Goal: Task Accomplishment & Management: Complete application form

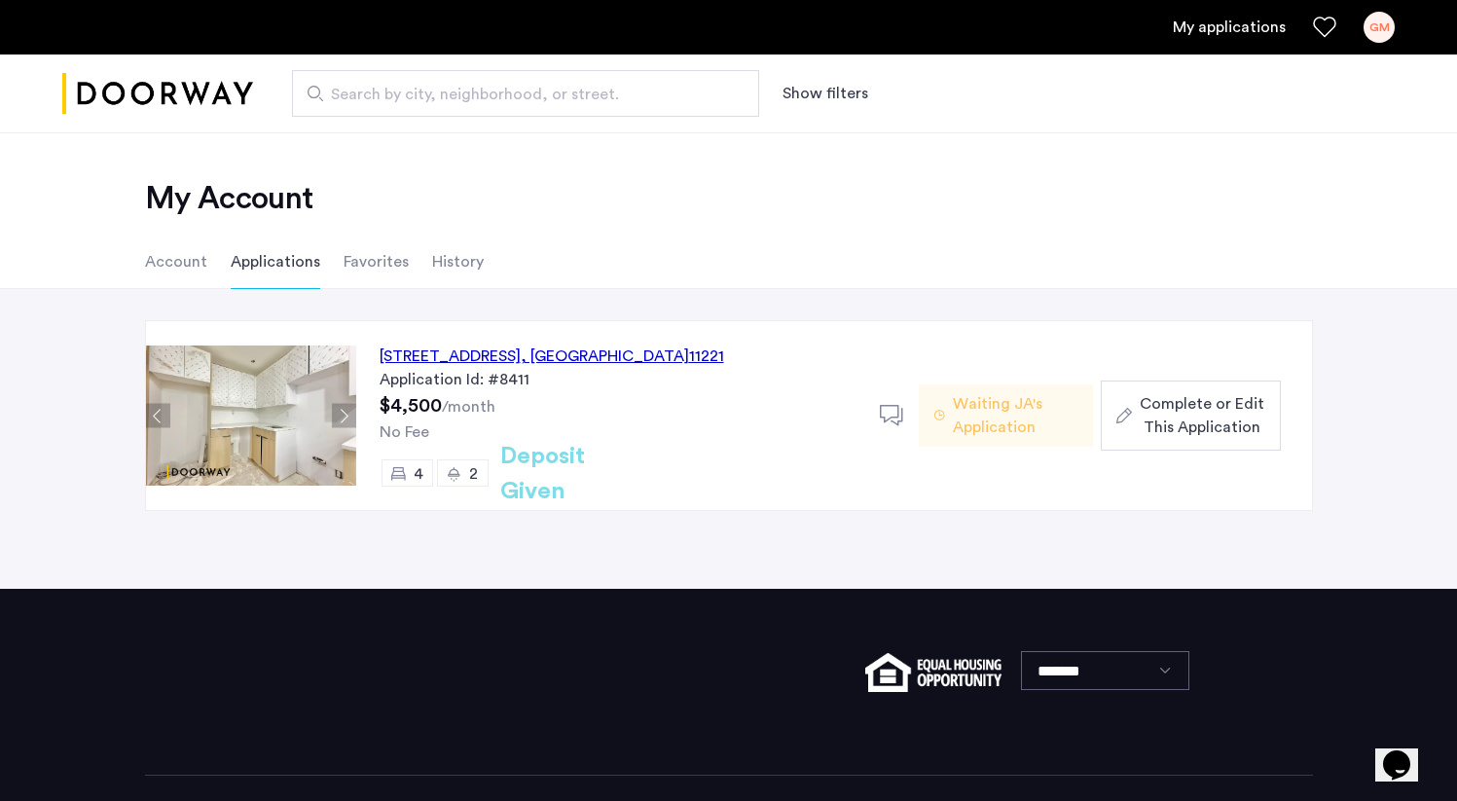
click at [462, 350] on div "974 DeKalb Avenue, Unit 2, Brooklyn , NY 11221" at bounding box center [552, 355] width 344 height 23
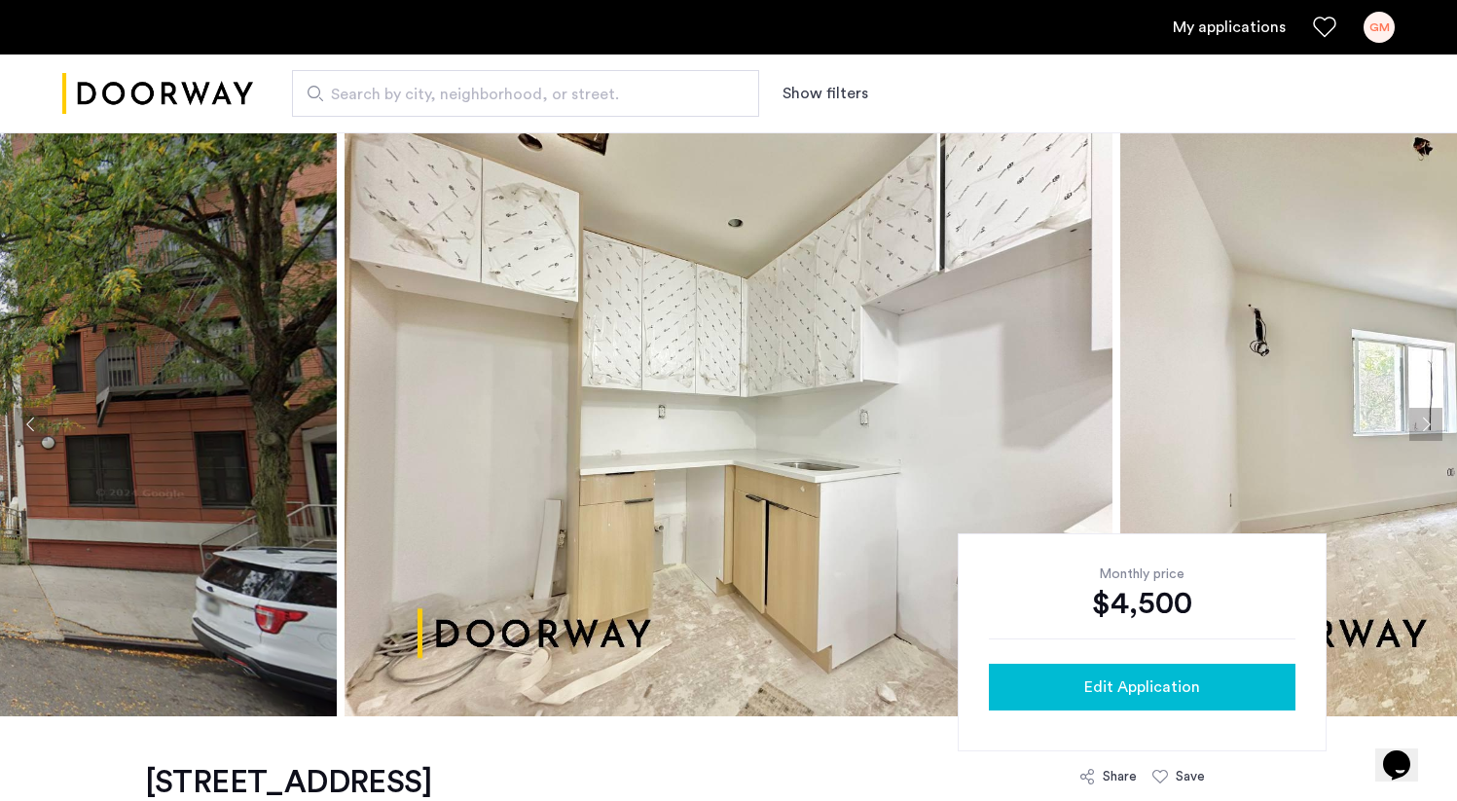
click at [1178, 684] on span "Edit Application" at bounding box center [1142, 686] width 116 height 23
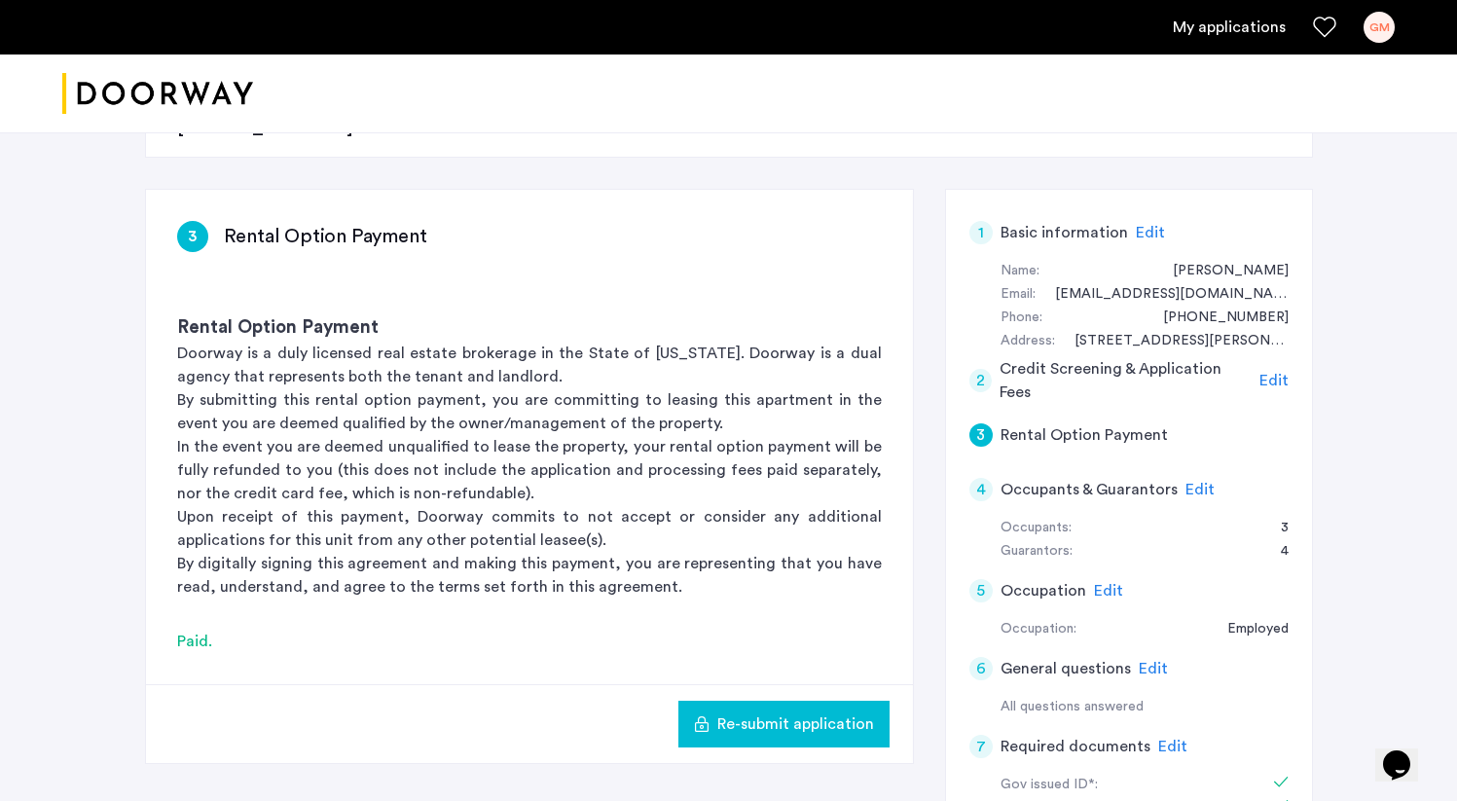
scroll to position [297, 0]
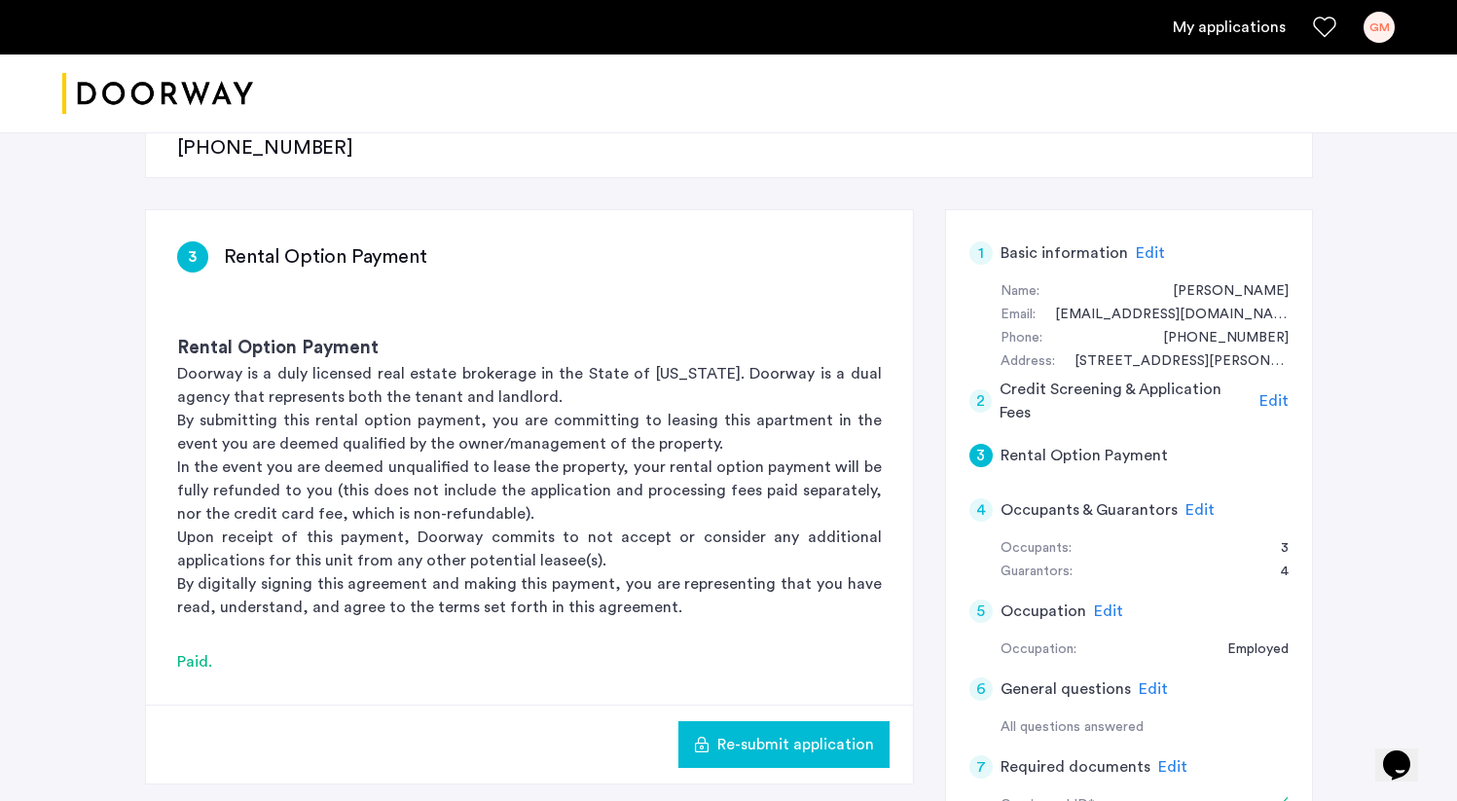
click at [1196, 502] on span "Edit" at bounding box center [1199, 510] width 29 height 16
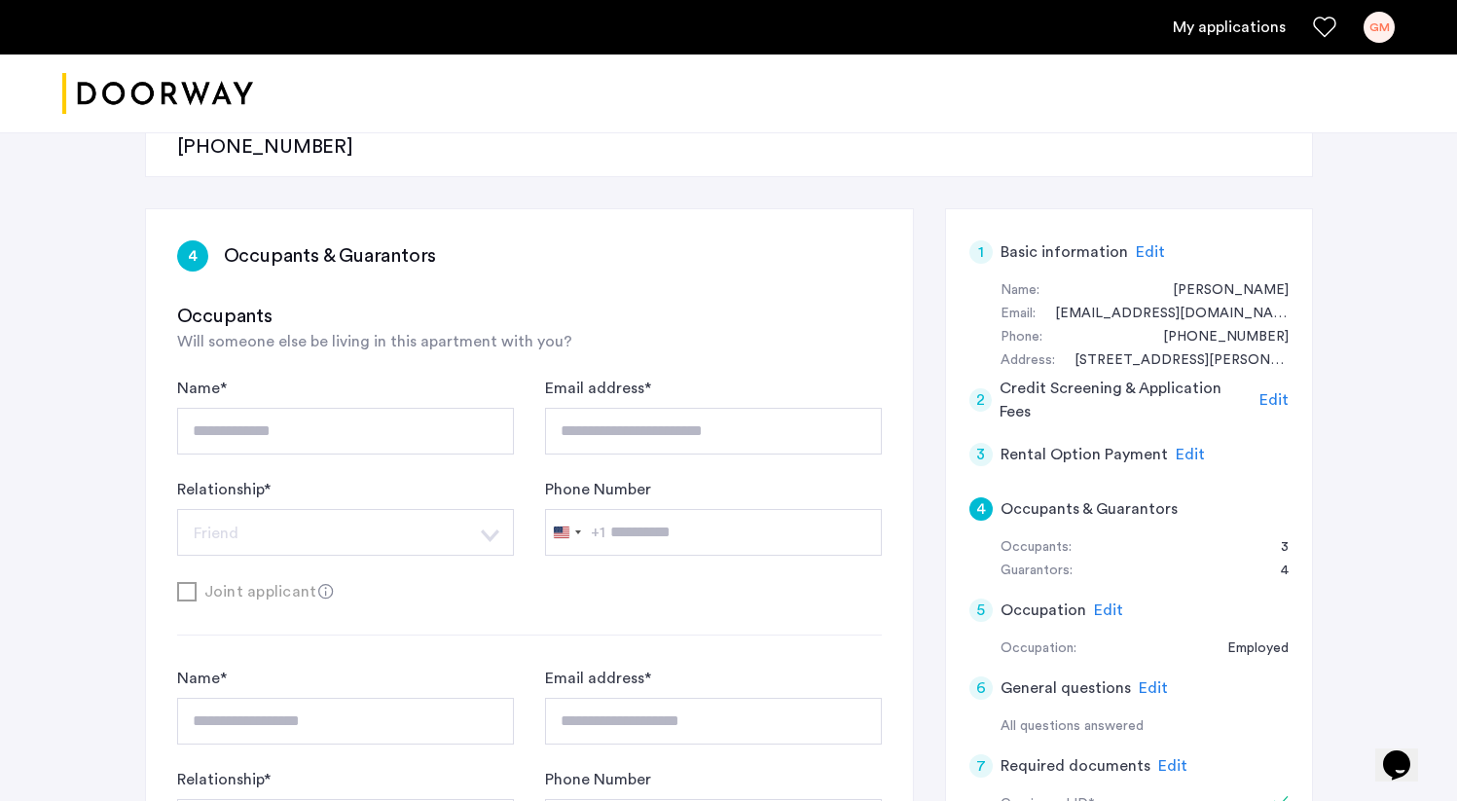
scroll to position [0, 0]
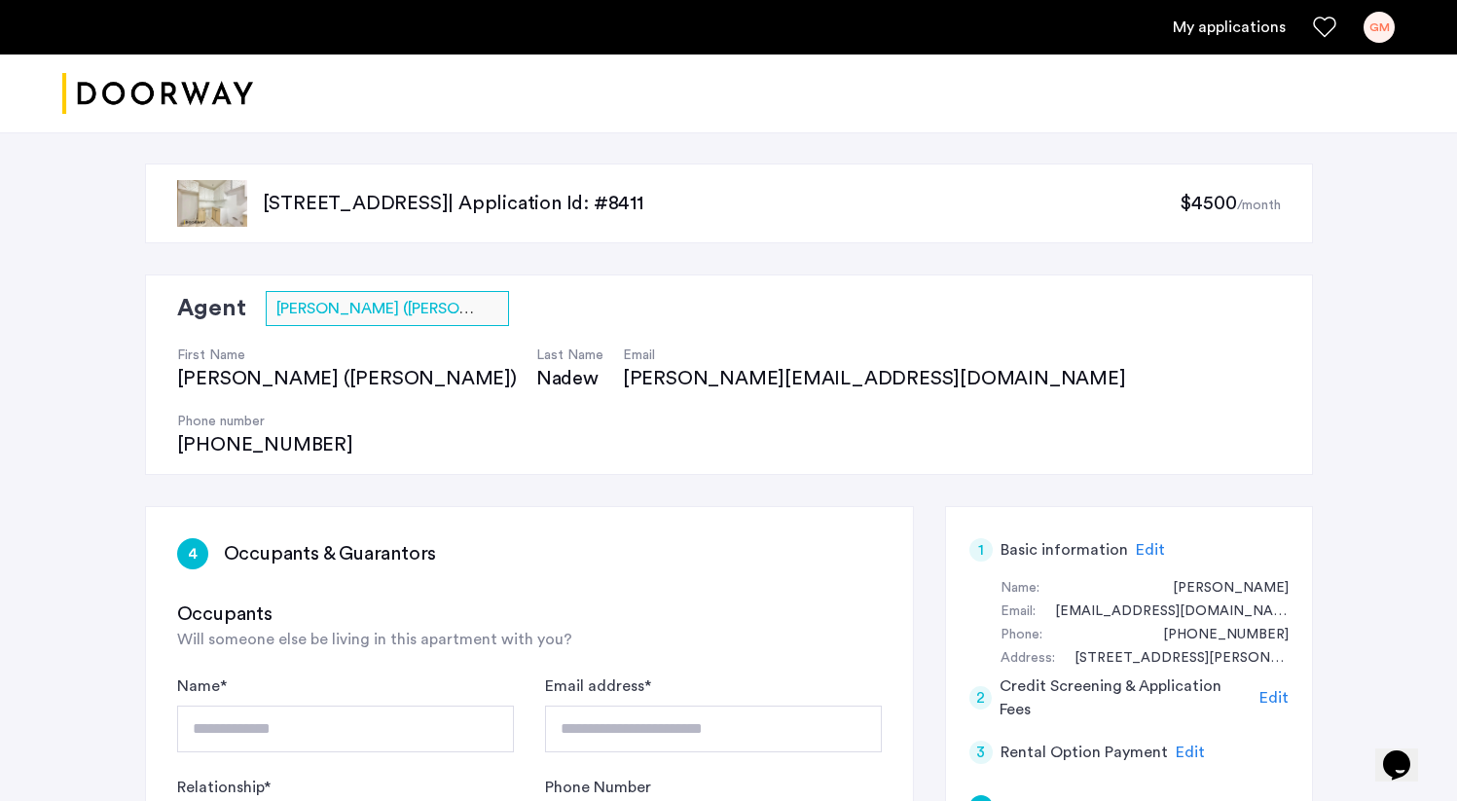
click at [1230, 23] on link "My applications" at bounding box center [1229, 27] width 113 height 23
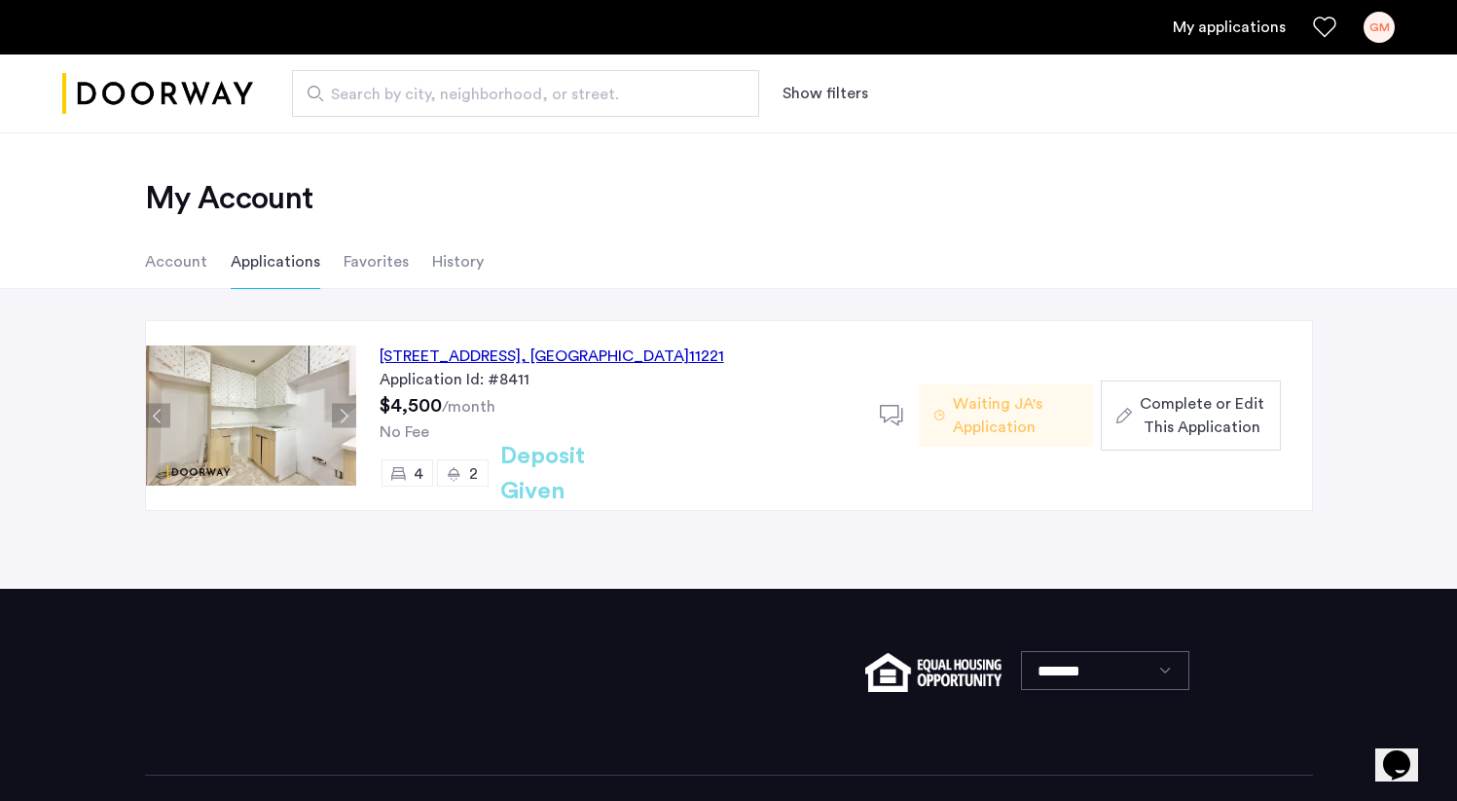
click at [566, 344] on div "974 DeKalb Avenue, Unit 2, Brooklyn , NY 11221" at bounding box center [552, 355] width 344 height 23
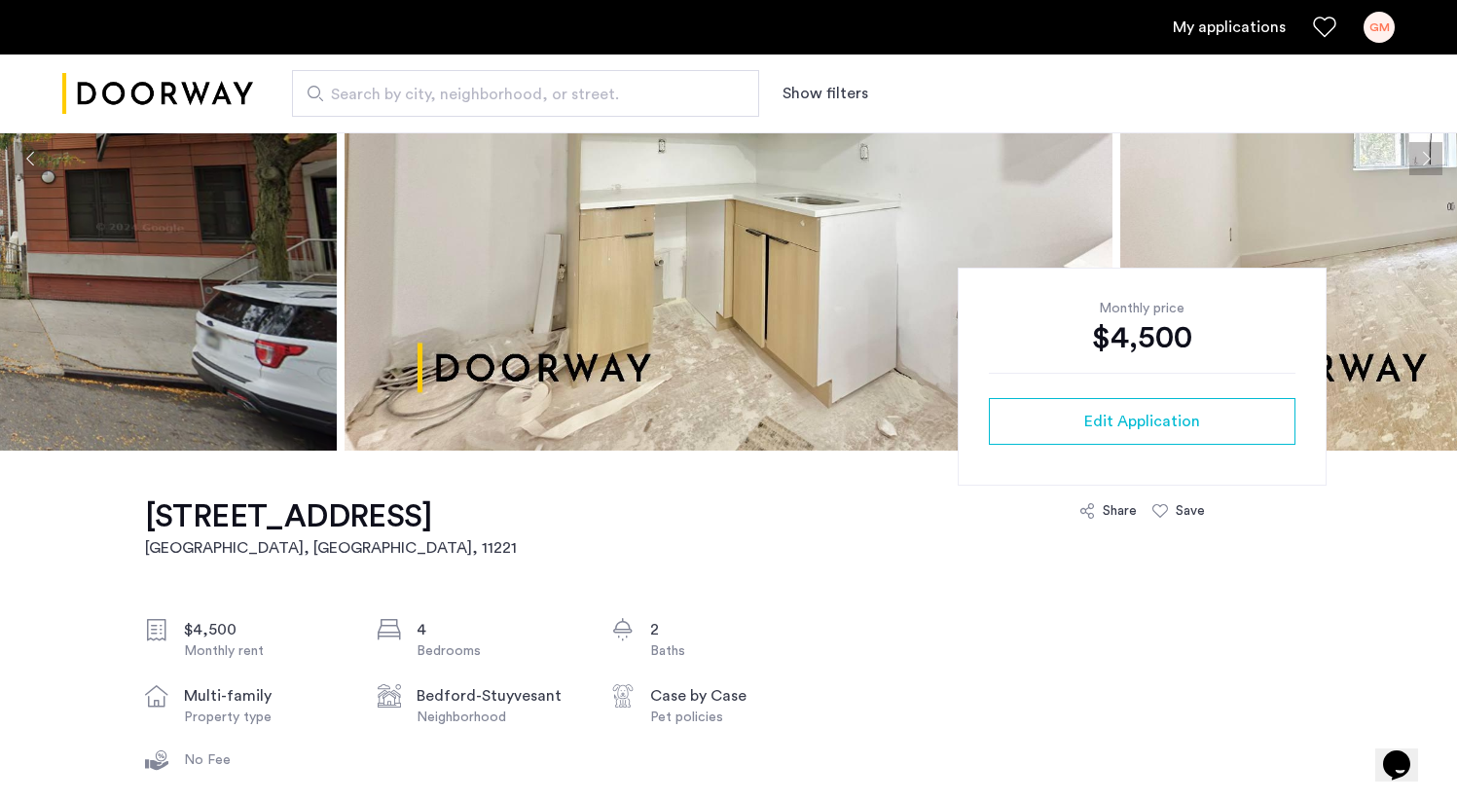
scroll to position [276, 0]
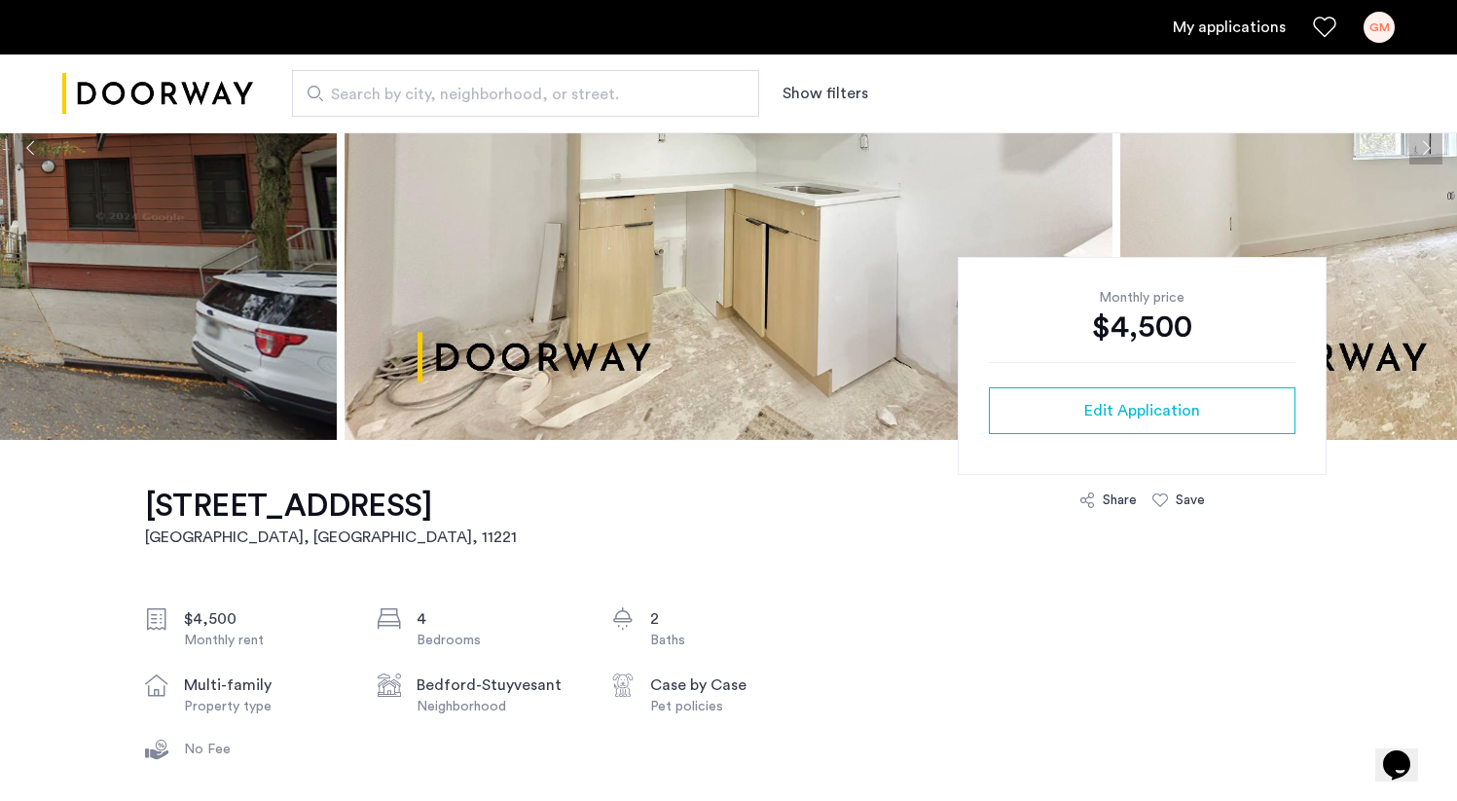
click at [1117, 500] on div "Share" at bounding box center [1120, 499] width 34 height 19
click at [1382, 21] on div "GM" at bounding box center [1378, 27] width 31 height 31
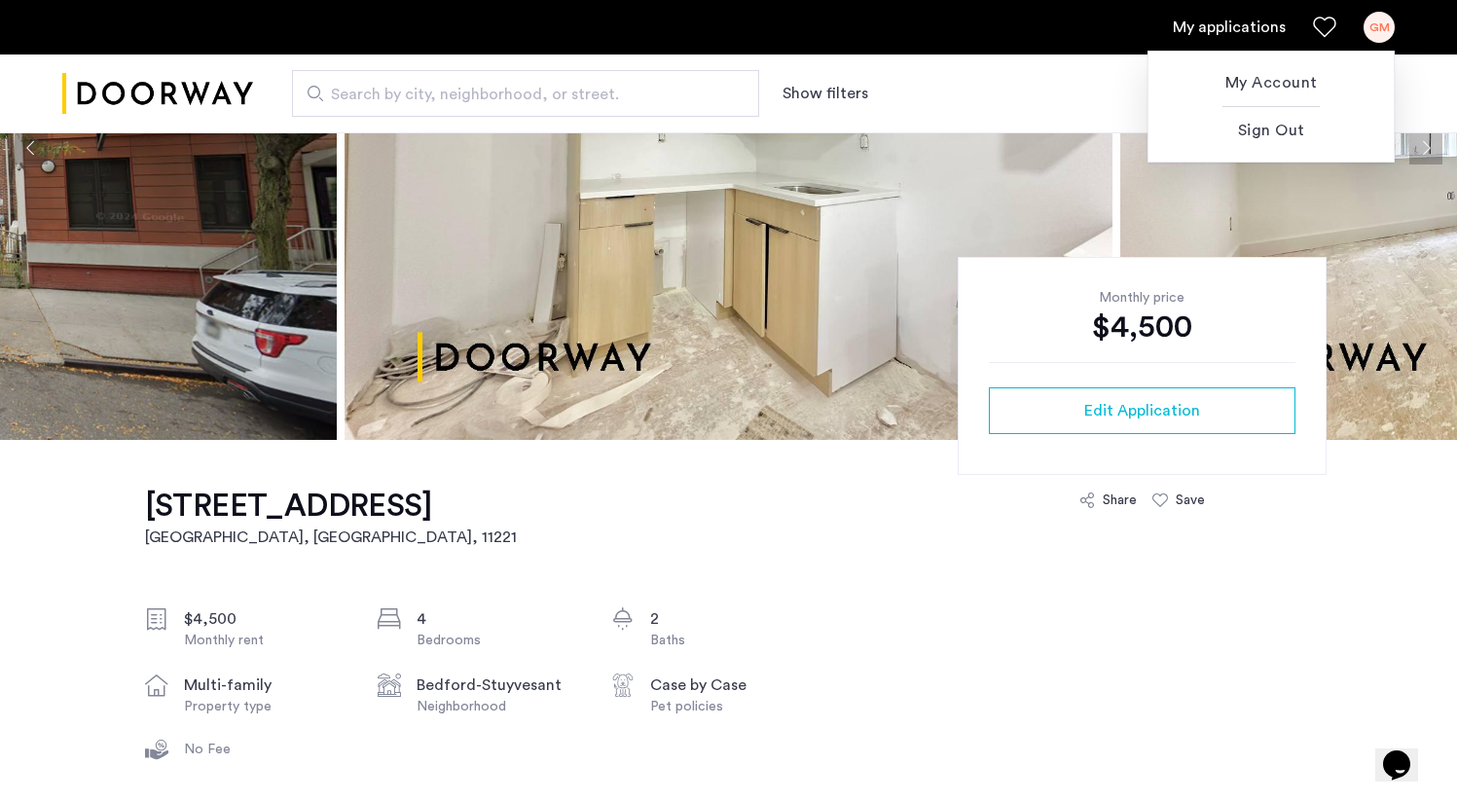
click at [1380, 25] on div at bounding box center [728, 400] width 1457 height 801
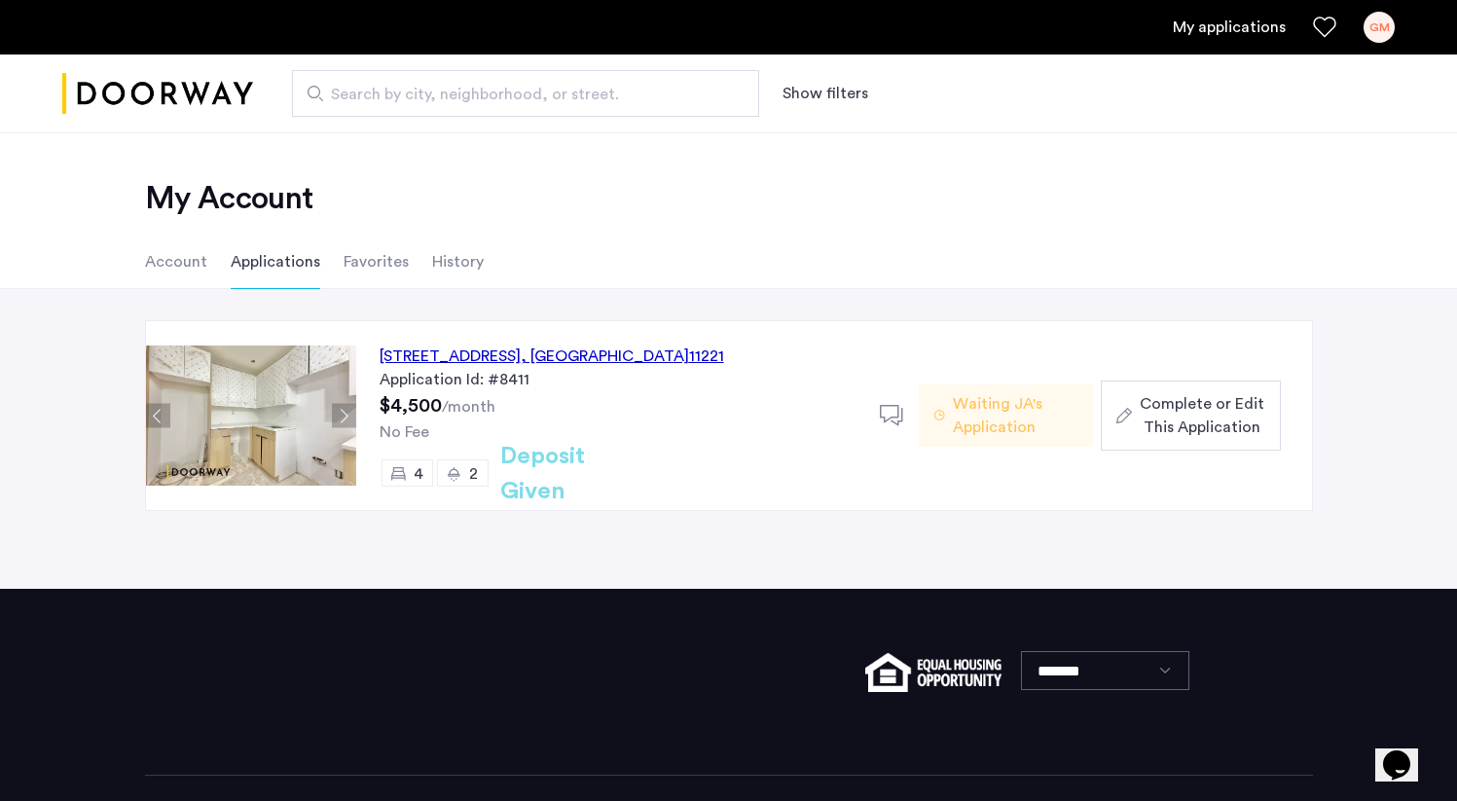
click at [370, 267] on li "Favorites" at bounding box center [376, 262] width 65 height 54
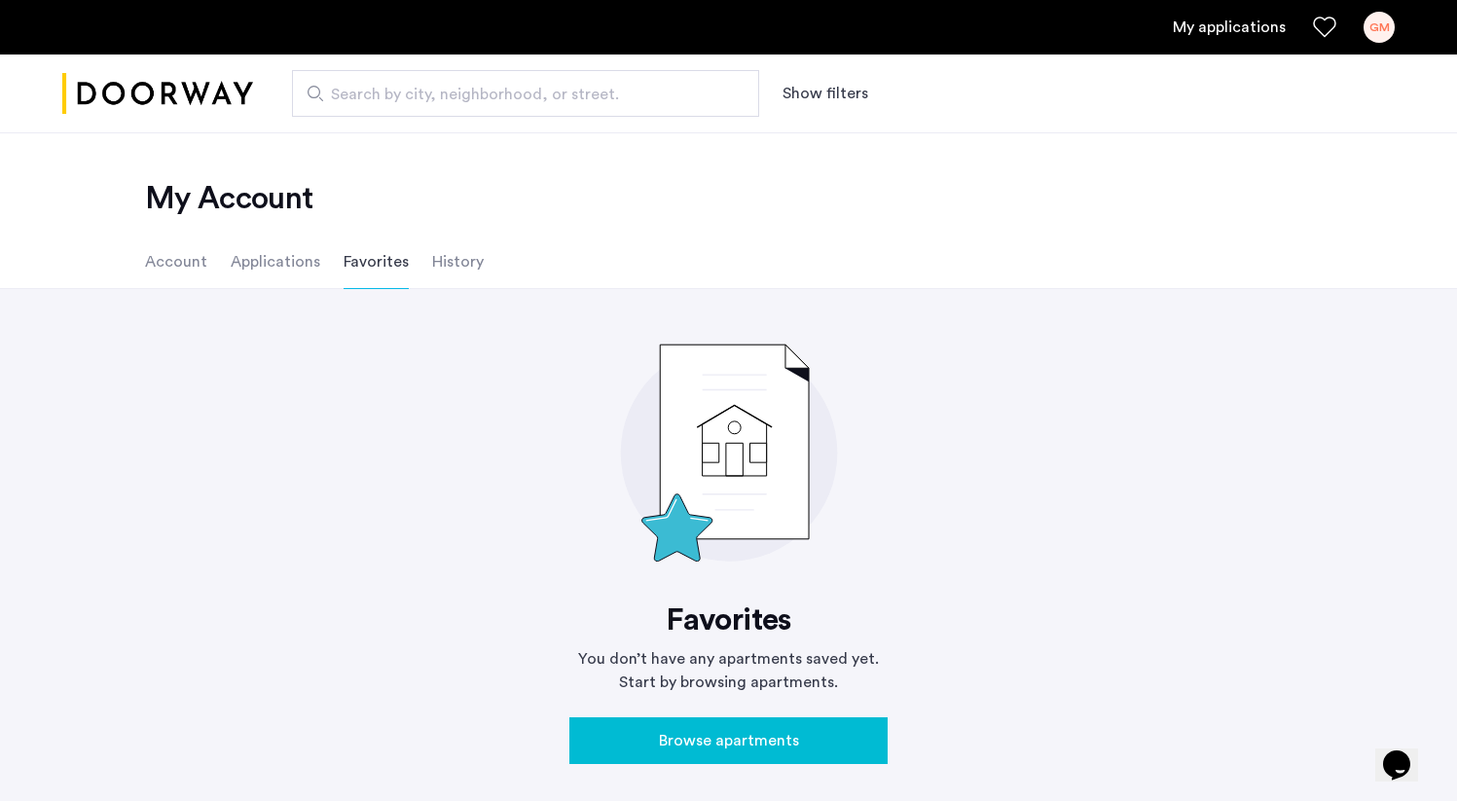
click at [156, 277] on li "Account" at bounding box center [176, 262] width 62 height 54
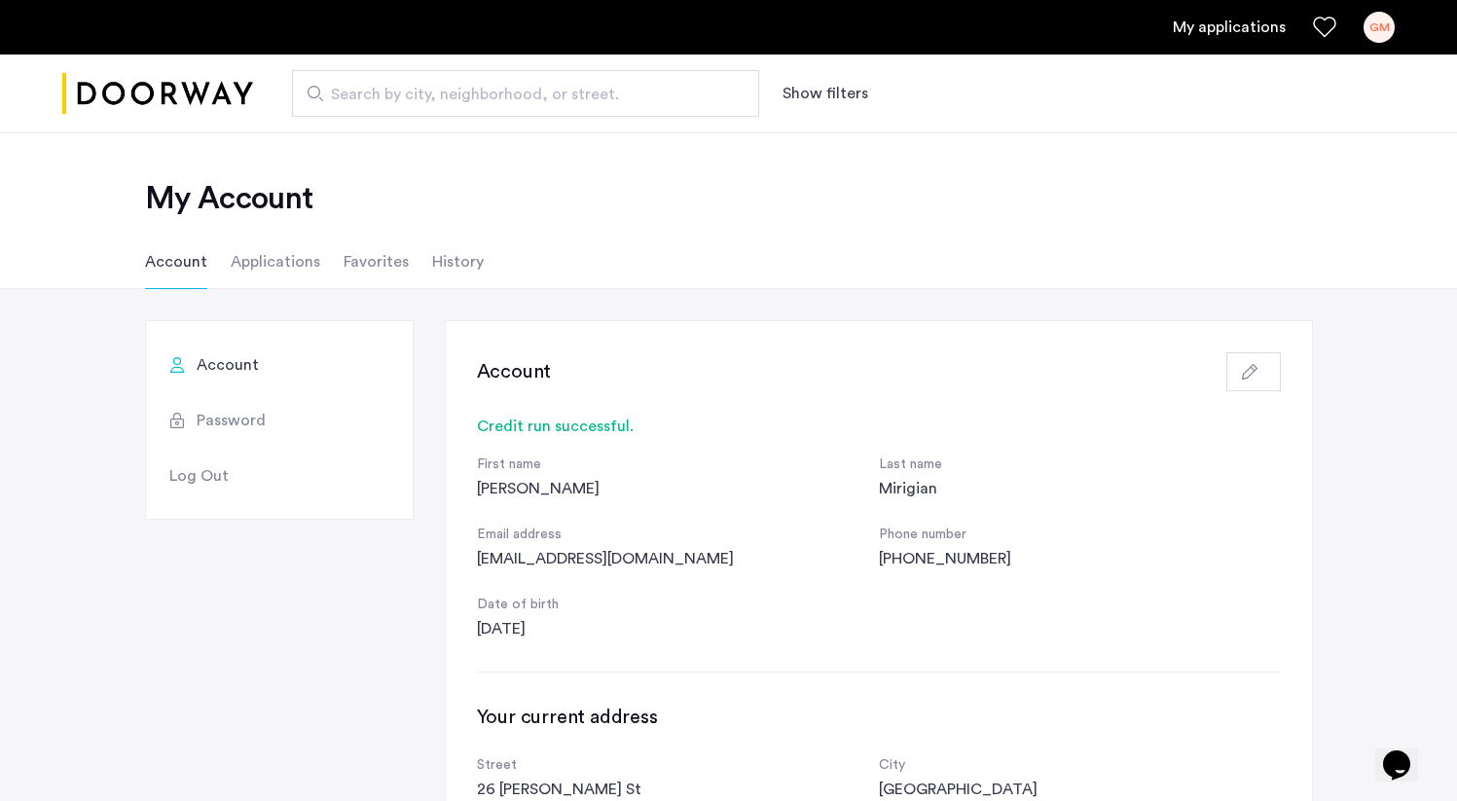
click at [274, 261] on li "Applications" at bounding box center [276, 262] width 90 height 54
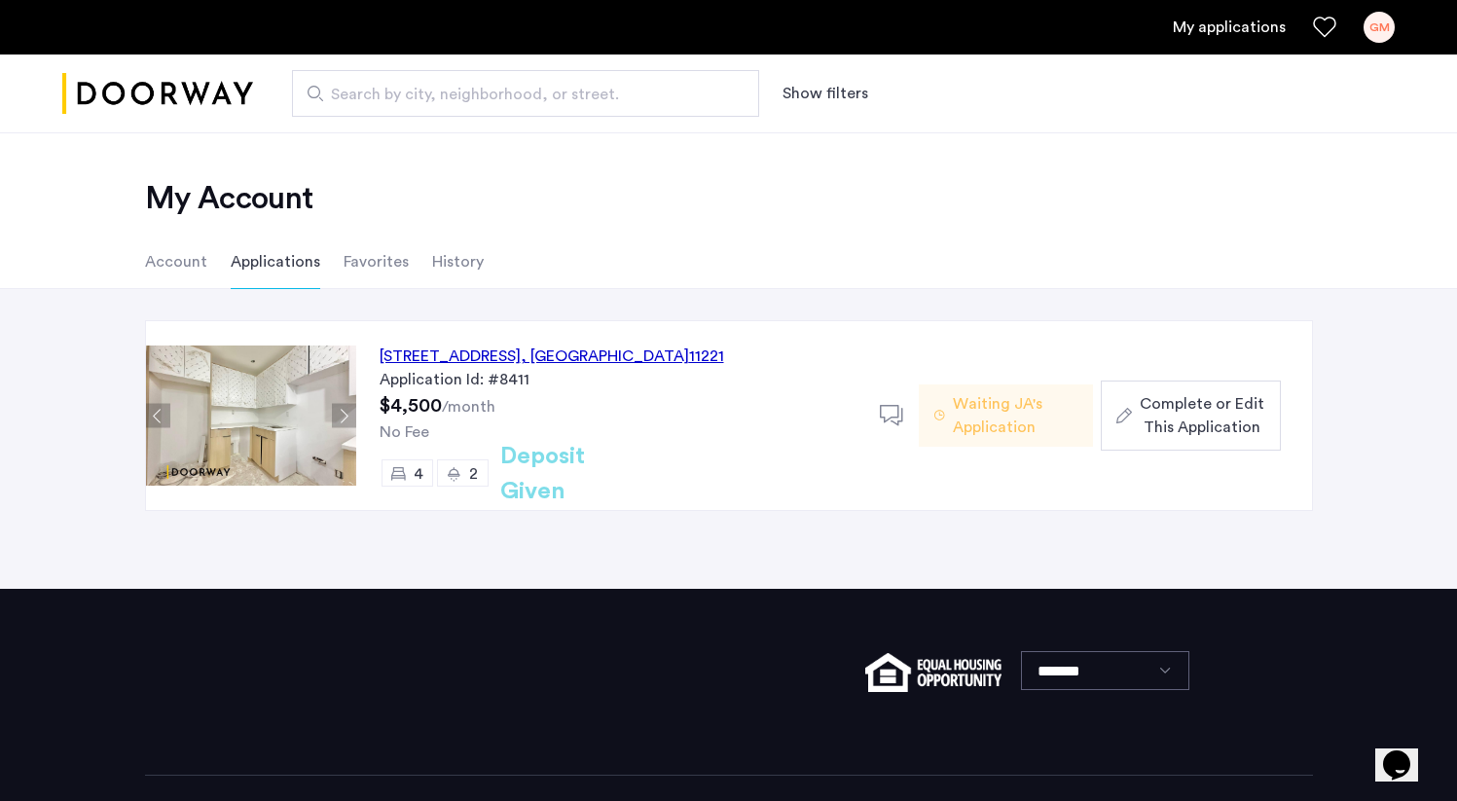
click at [381, 256] on li "Favorites" at bounding box center [376, 262] width 65 height 54
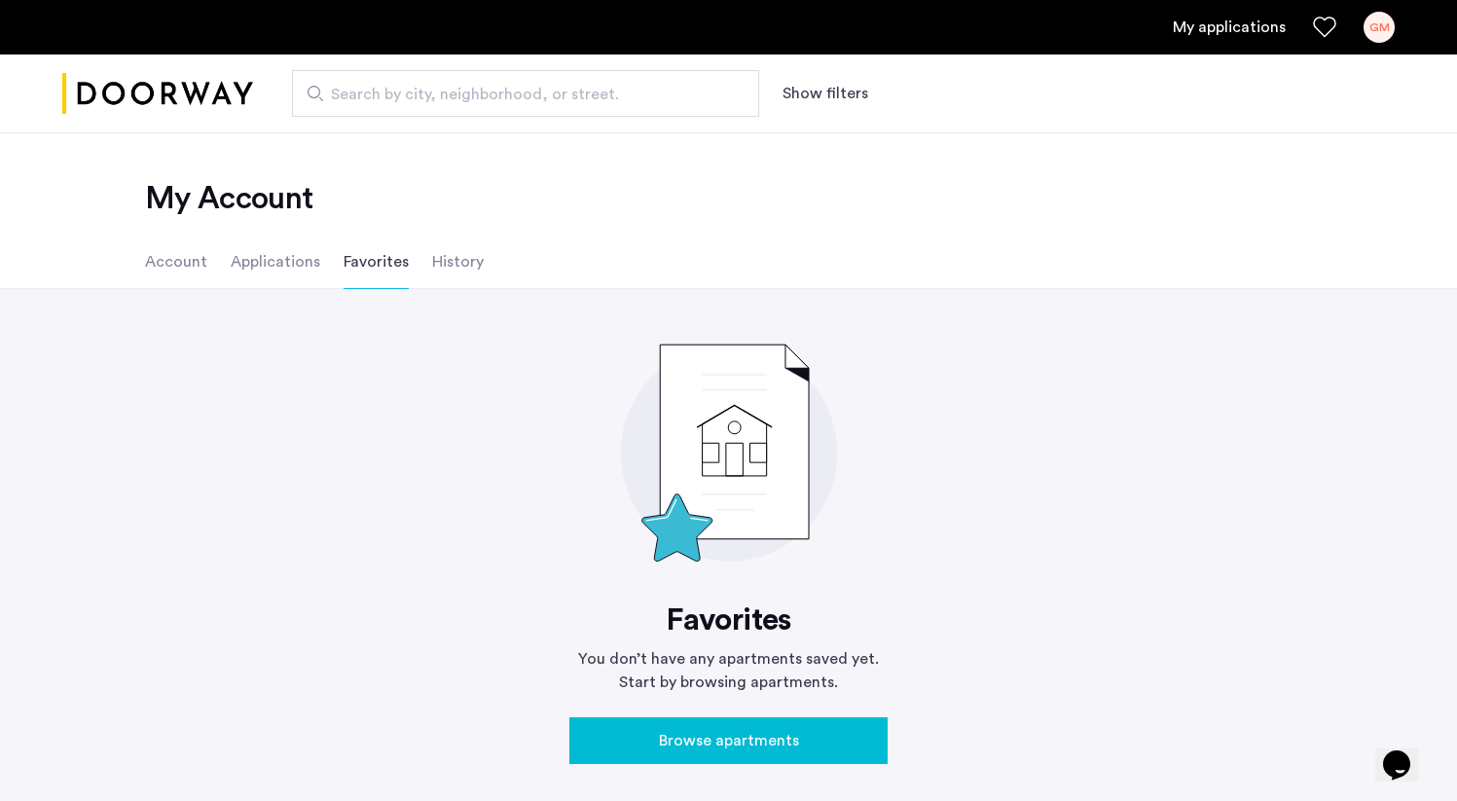
click at [470, 258] on li "History" at bounding box center [458, 262] width 52 height 54
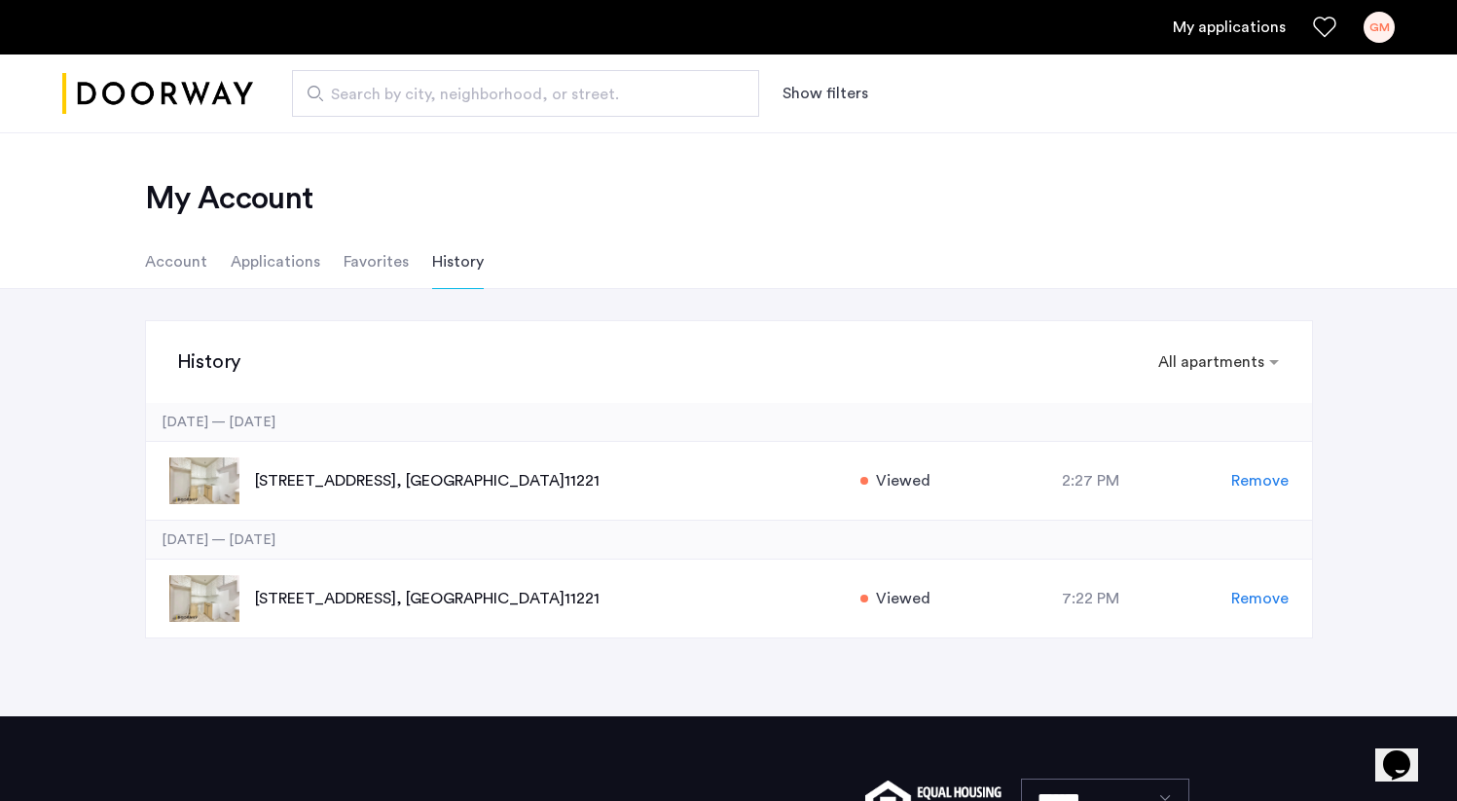
click at [277, 261] on li "Applications" at bounding box center [276, 262] width 90 height 54
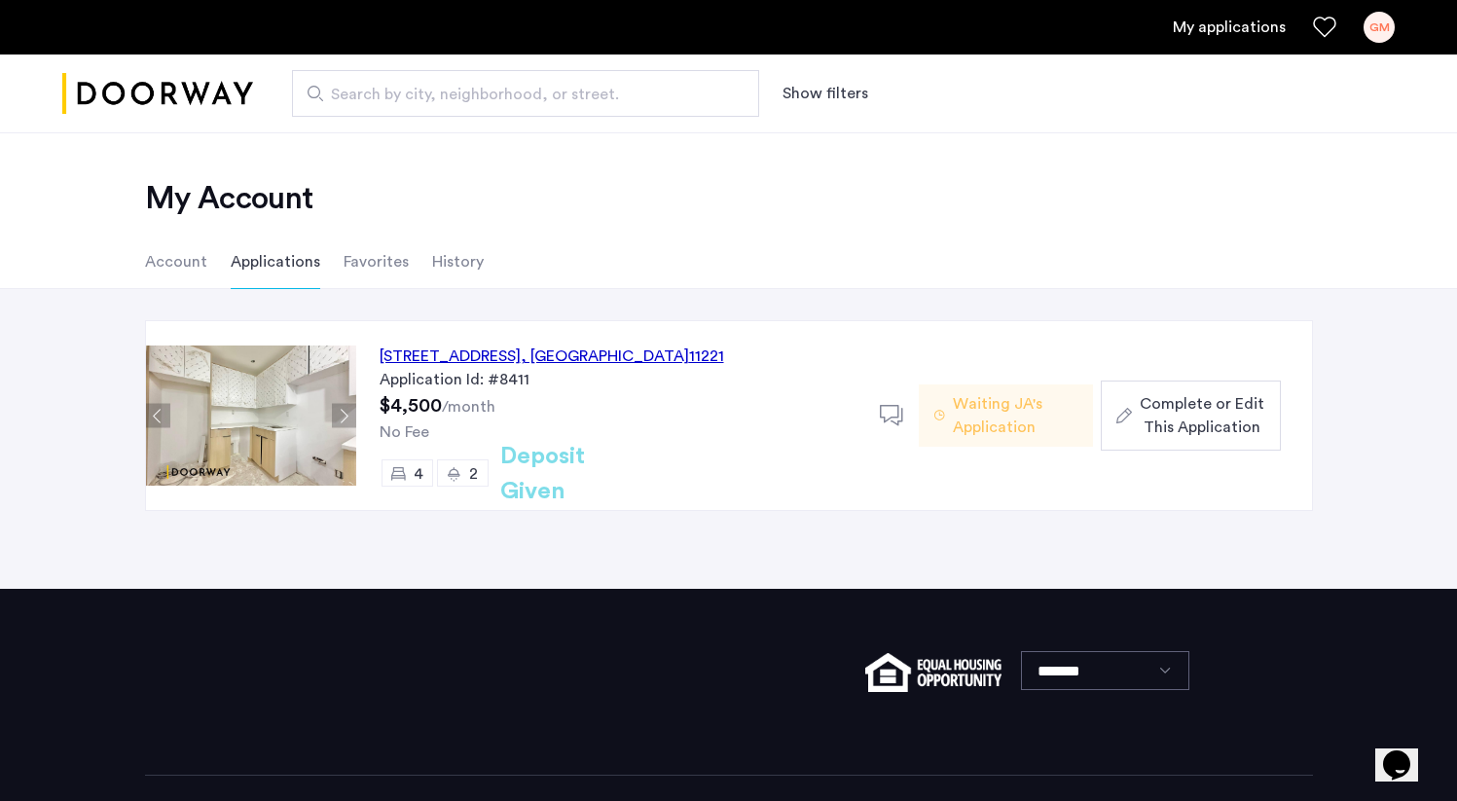
click at [432, 244] on li "History" at bounding box center [458, 262] width 52 height 54
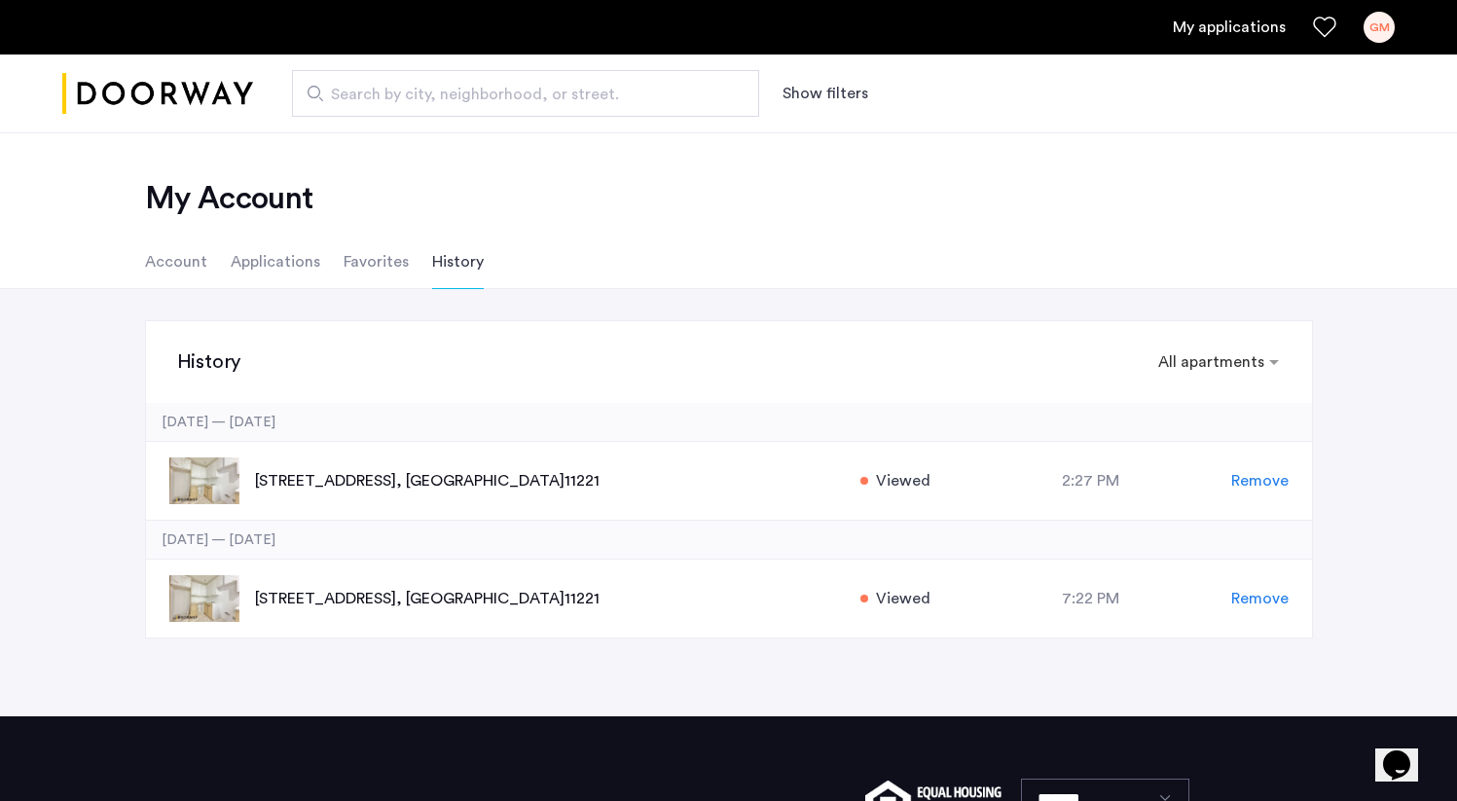
click at [363, 263] on li "Favorites" at bounding box center [376, 262] width 65 height 54
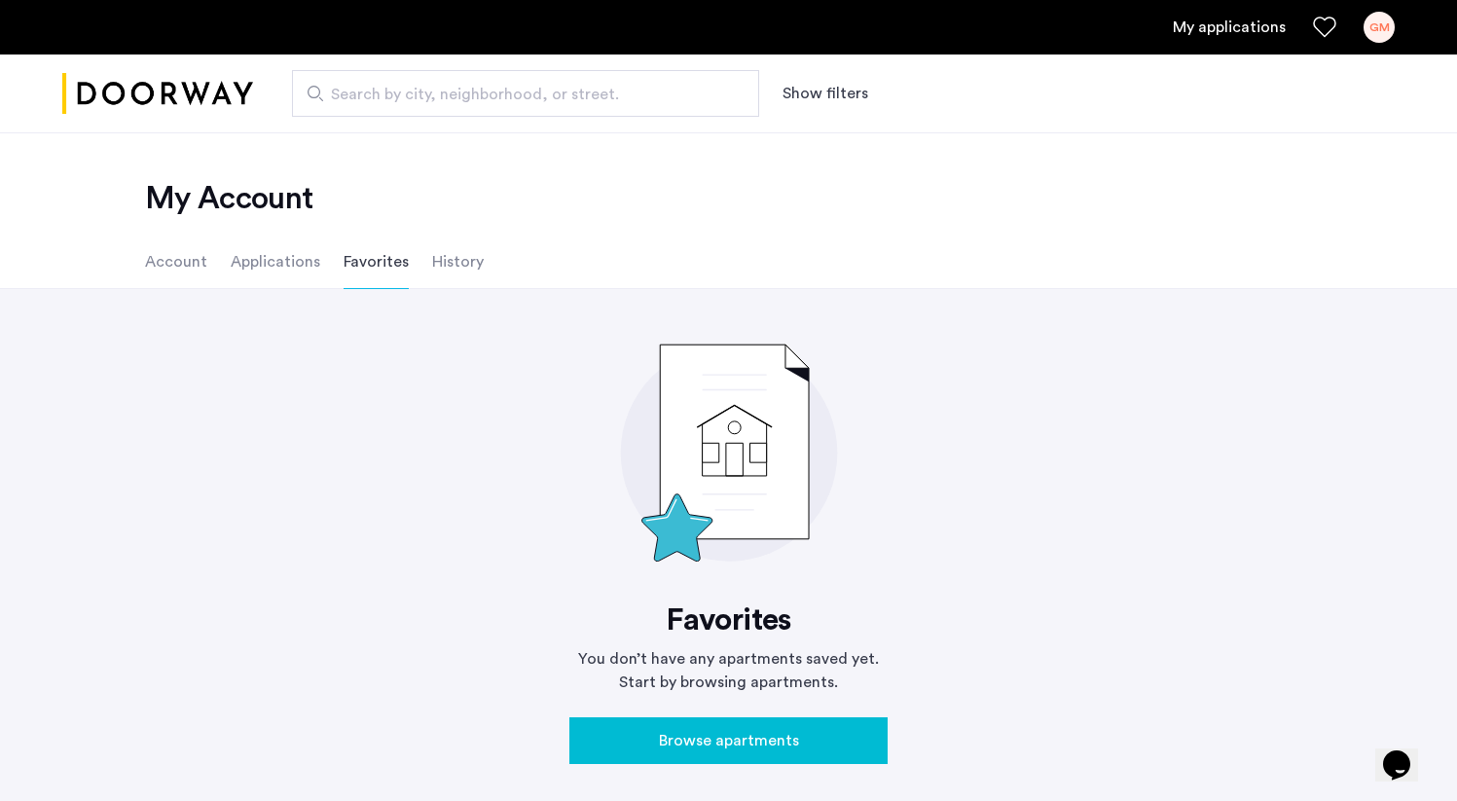
click at [291, 263] on li "Applications" at bounding box center [276, 262] width 90 height 54
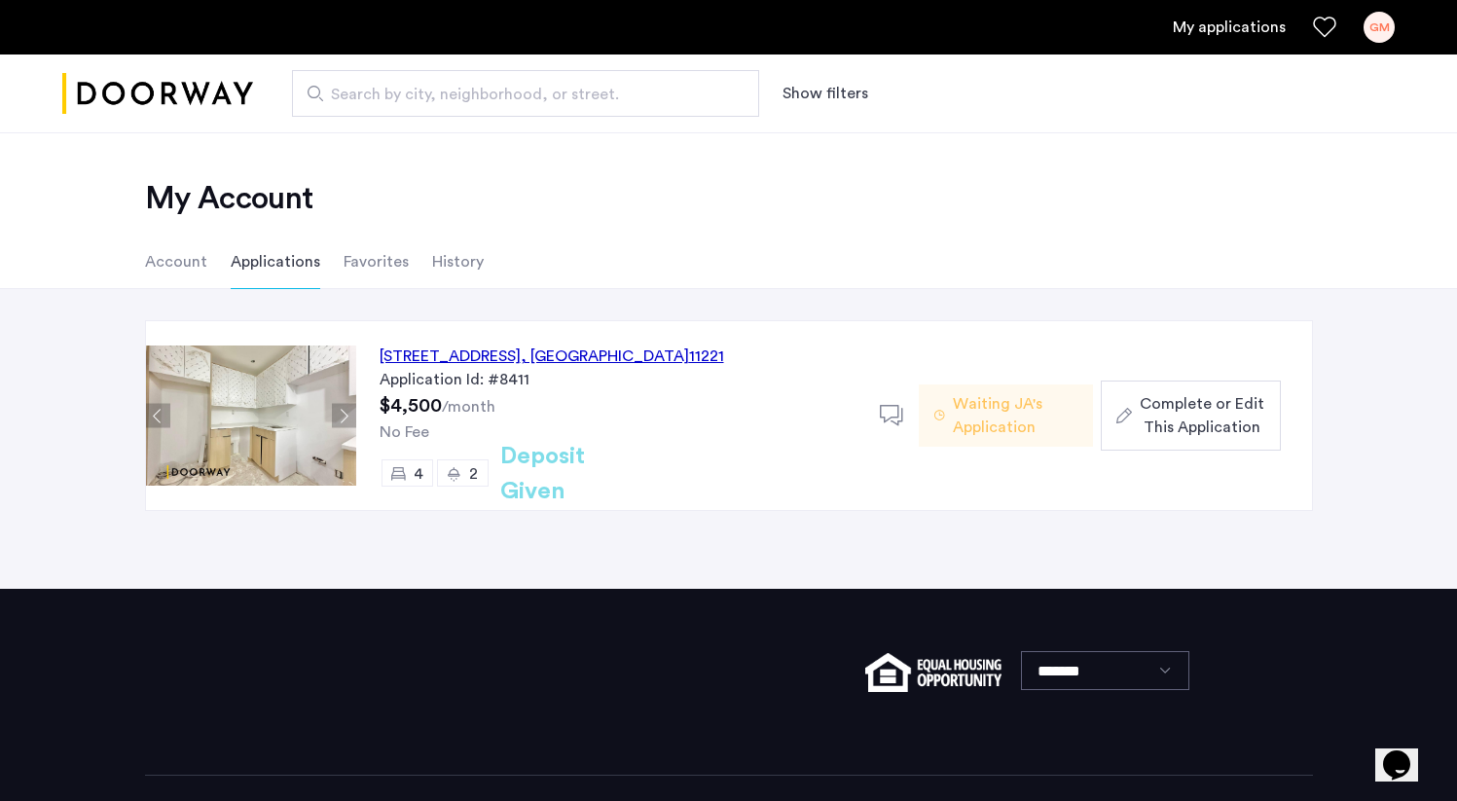
click at [896, 414] on icon at bounding box center [892, 416] width 24 height 24
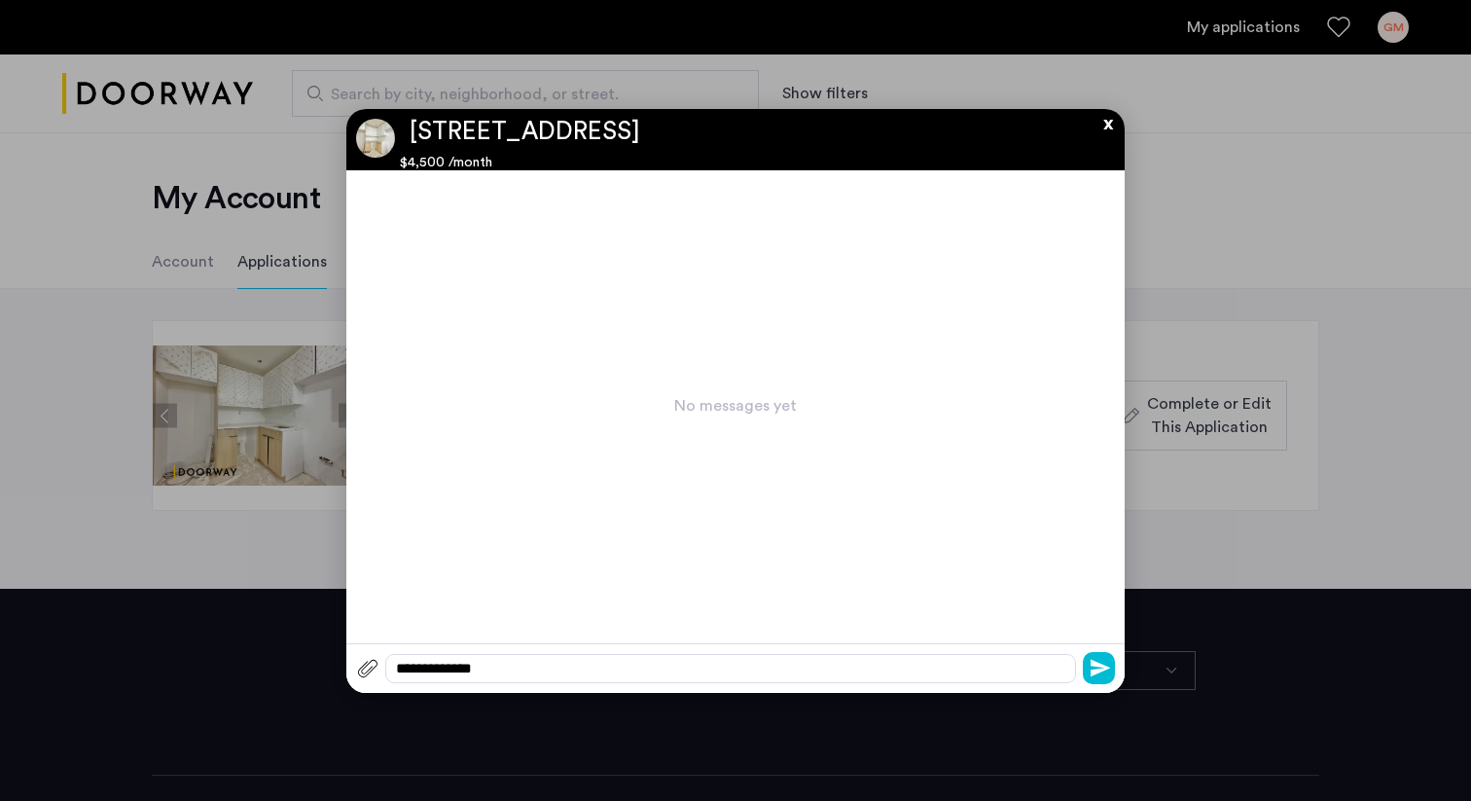
click at [1110, 126] on button "x" at bounding box center [1103, 119] width 29 height 21
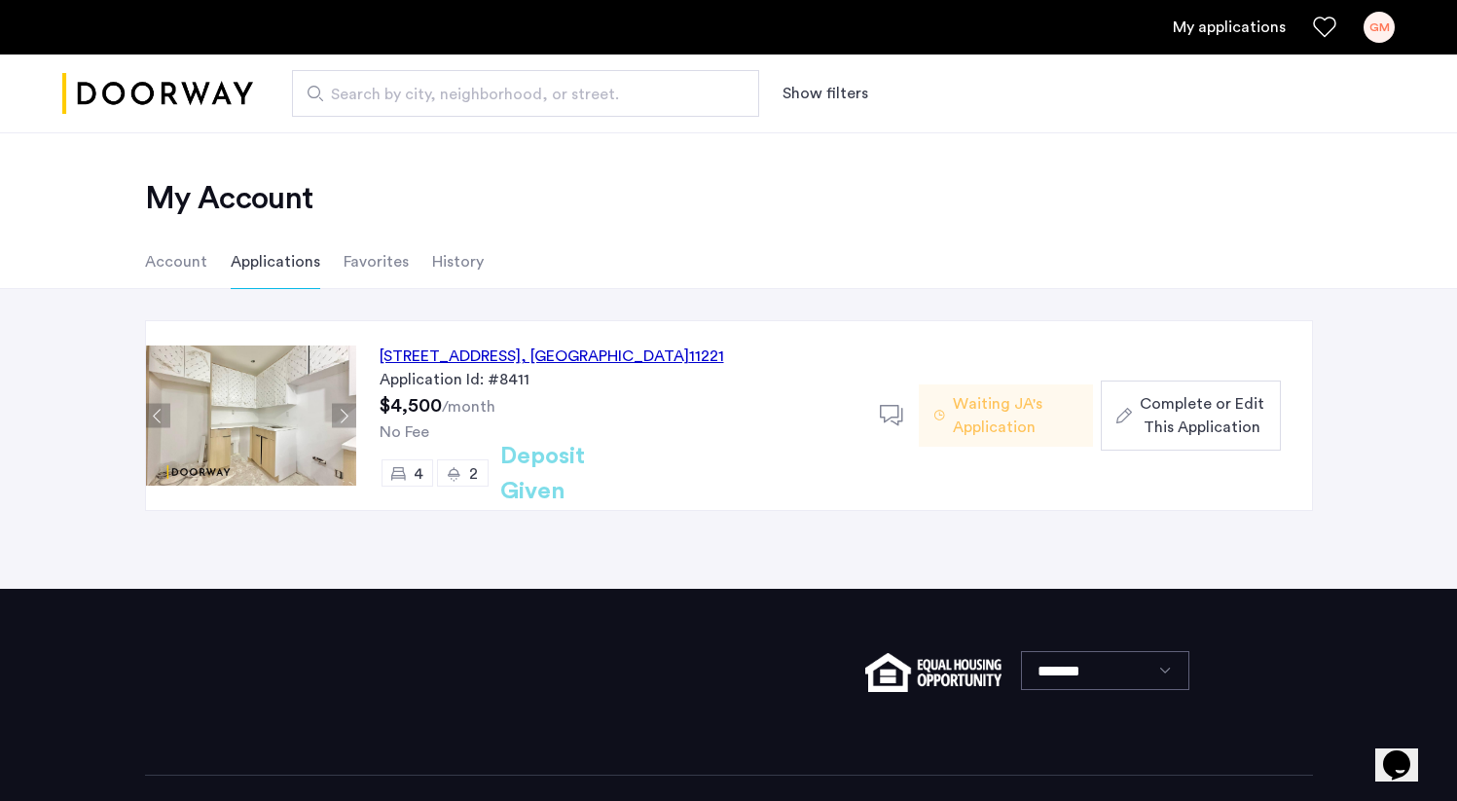
click at [332, 411] on button "Next apartment" at bounding box center [344, 416] width 24 height 24
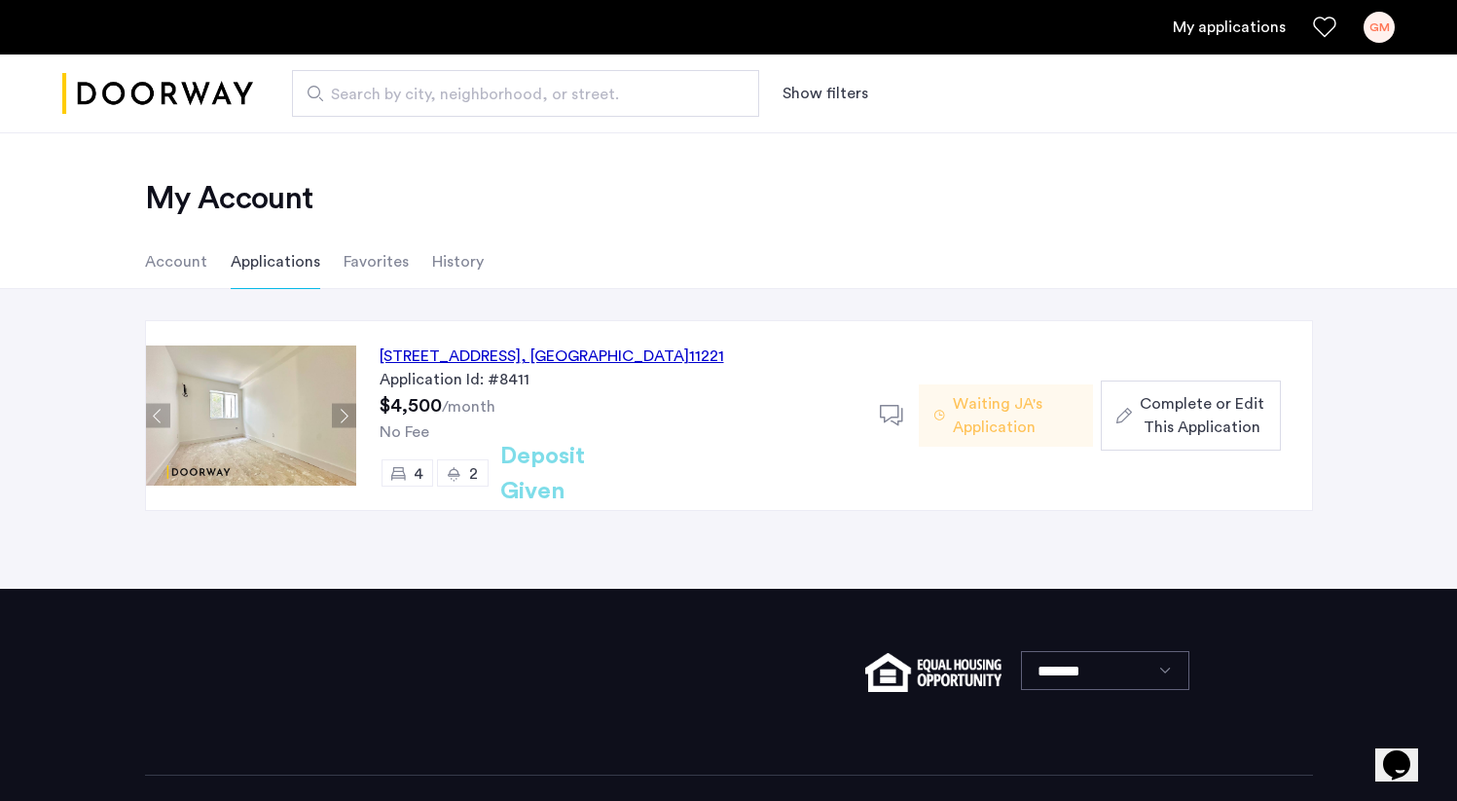
click at [1151, 408] on span "Complete or Edit This Application" at bounding box center [1202, 415] width 125 height 47
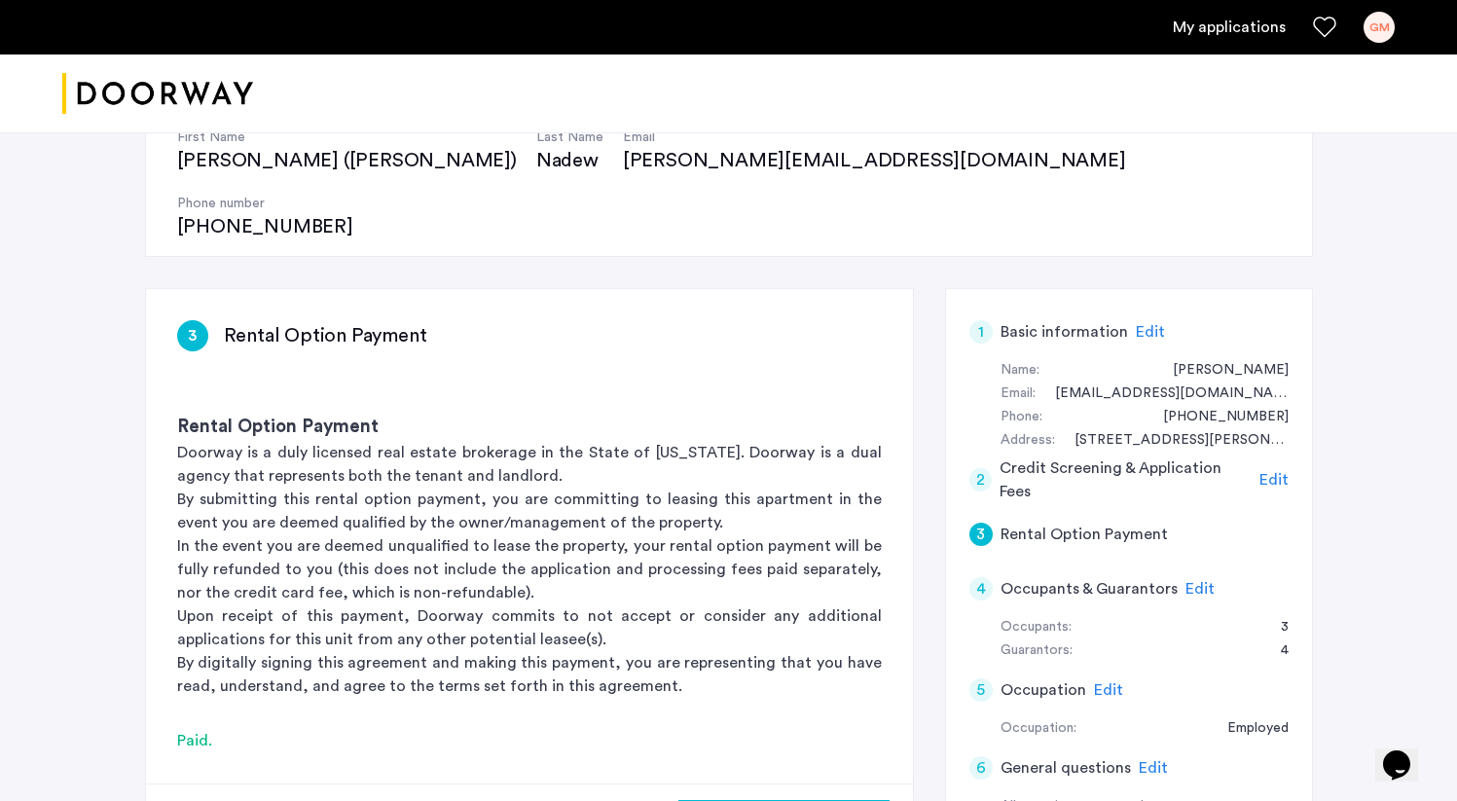
scroll to position [225, 0]
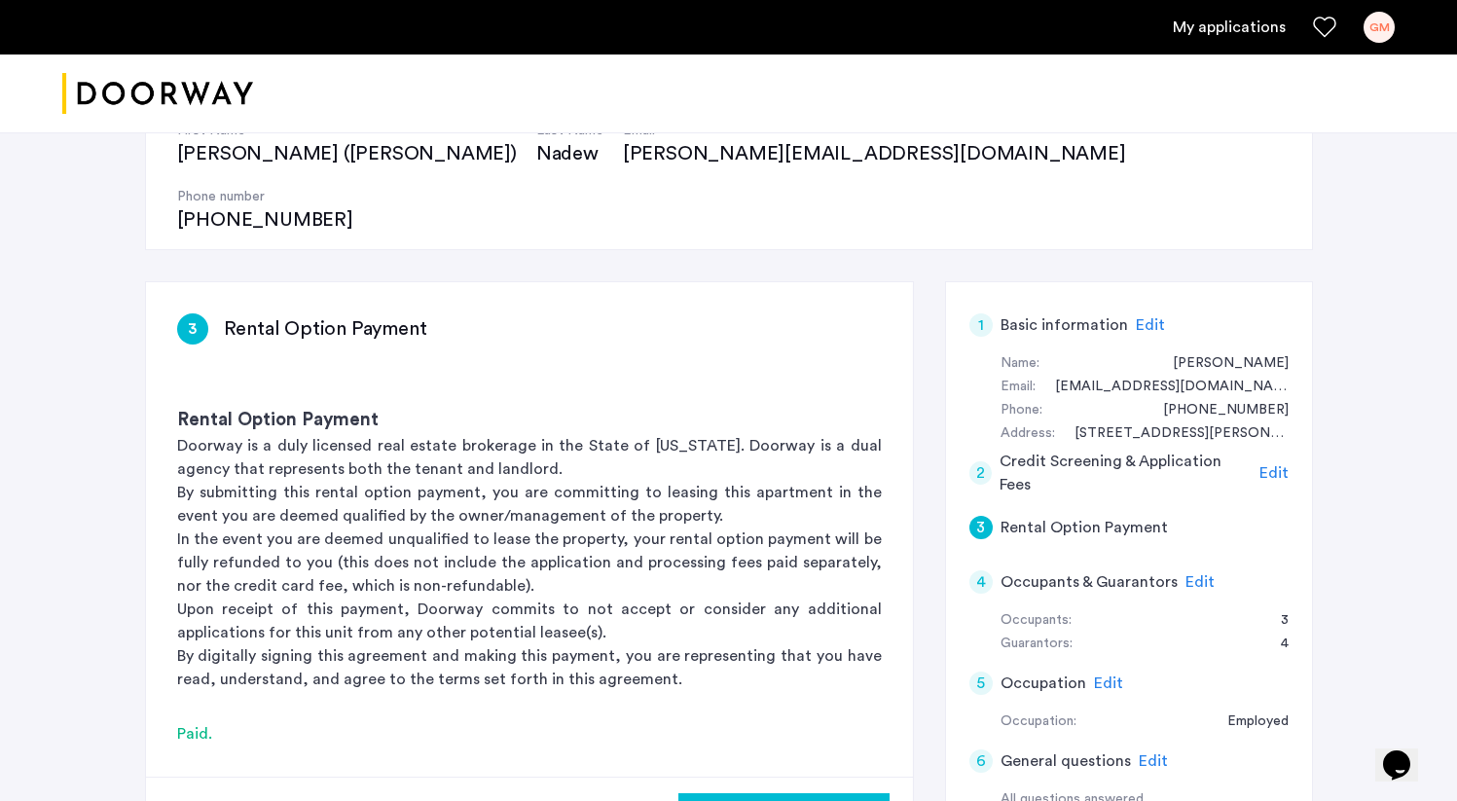
click at [1189, 574] on span "Edit" at bounding box center [1199, 582] width 29 height 16
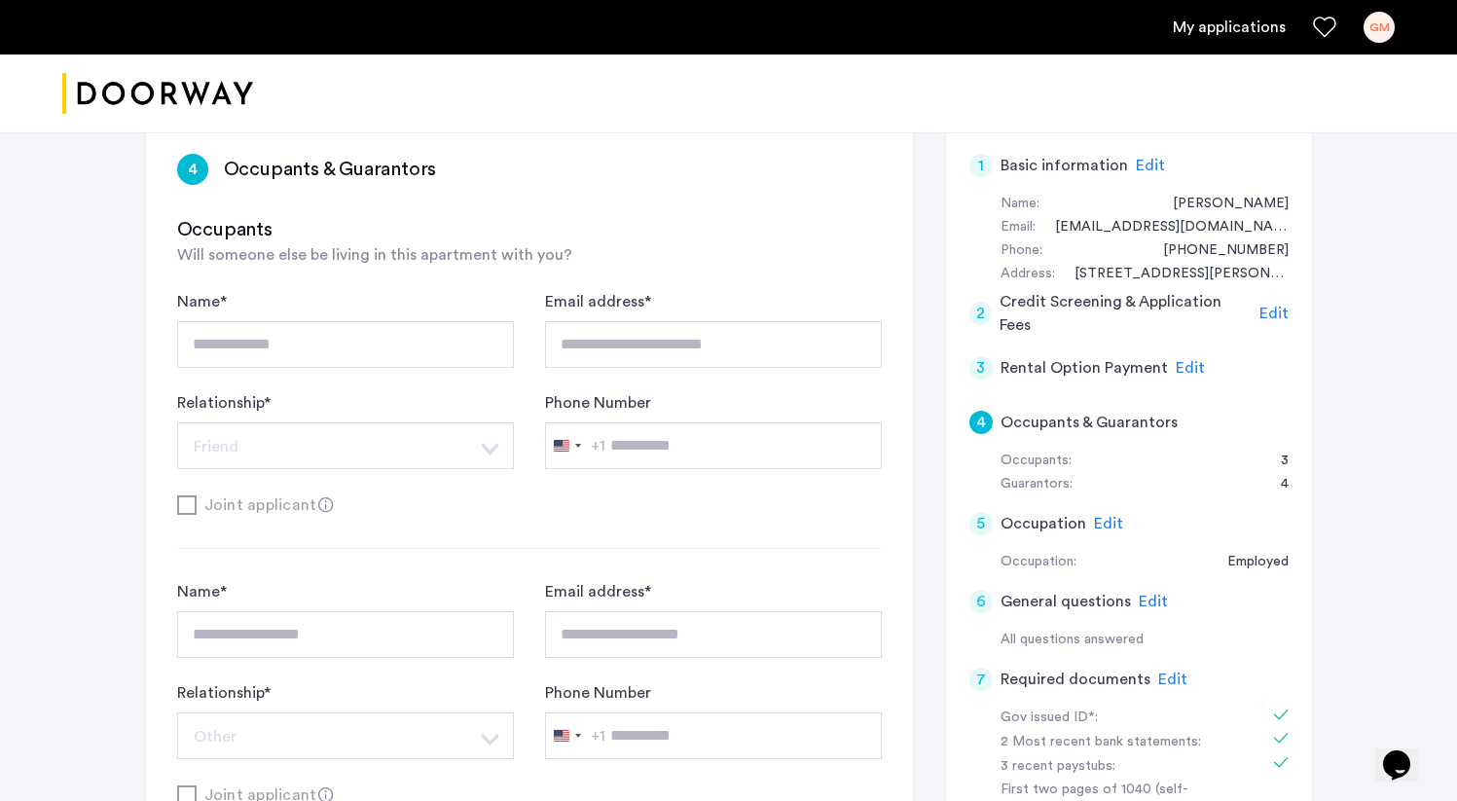
scroll to position [272, 0]
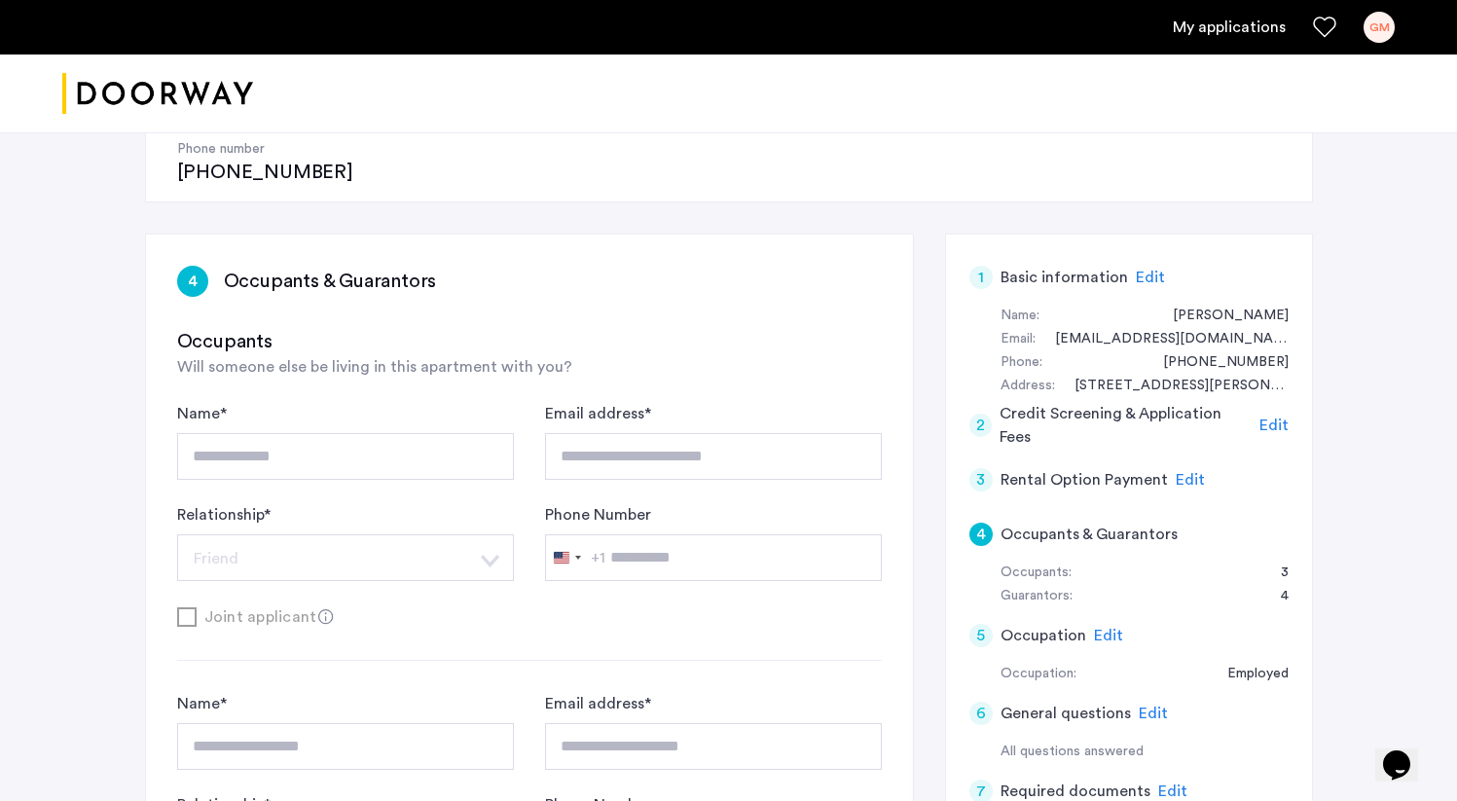
click at [297, 527] on form "**********" at bounding box center [529, 515] width 705 height 227
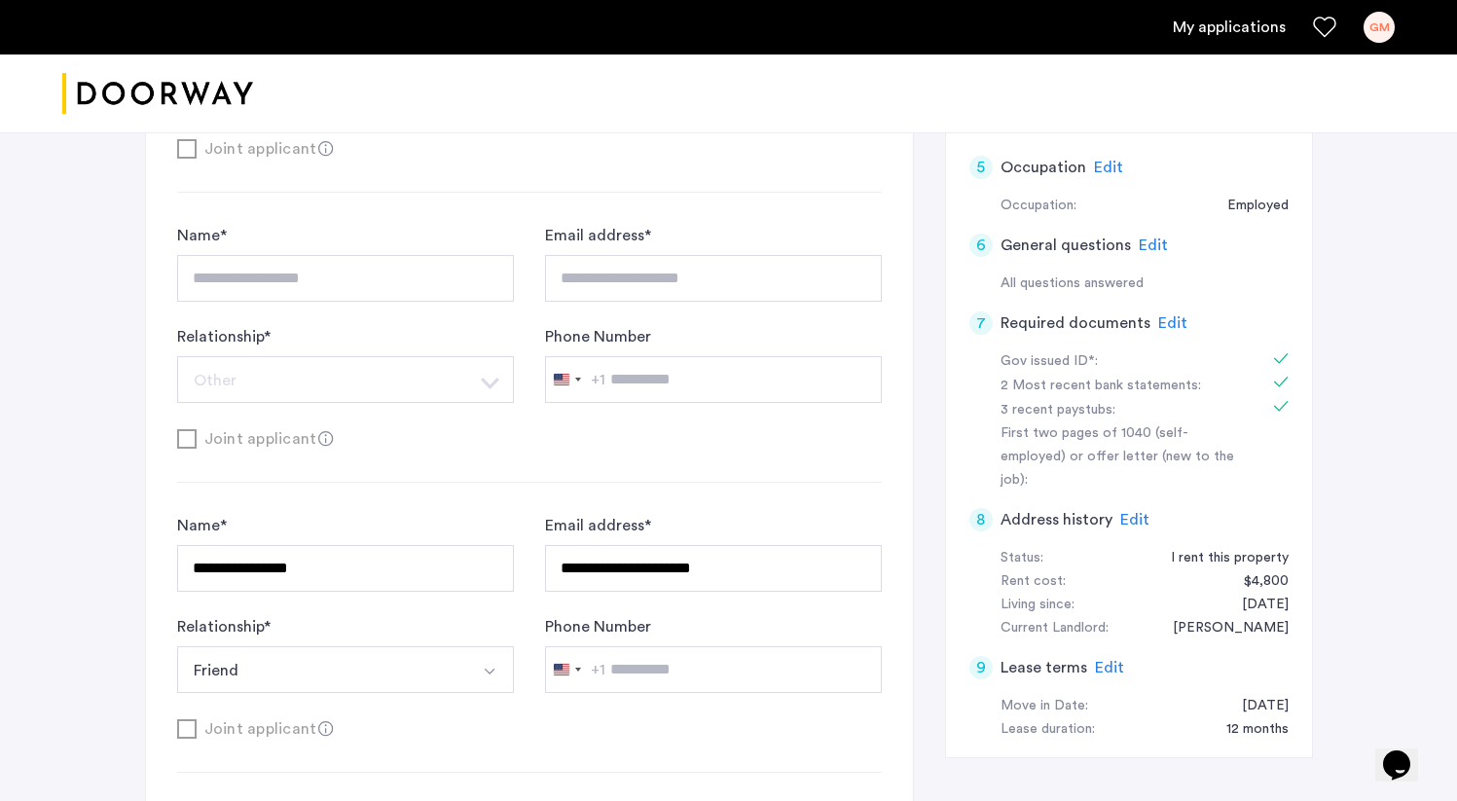
scroll to position [742, 0]
click at [328, 614] on div "Relationship * ****** Friend Husband Wife Son Daughter Mother Father Friend Oth…" at bounding box center [345, 653] width 337 height 78
click at [365, 645] on button "Friend" at bounding box center [322, 668] width 291 height 47
click at [411, 540] on div "**********" at bounding box center [529, 602] width 705 height 179
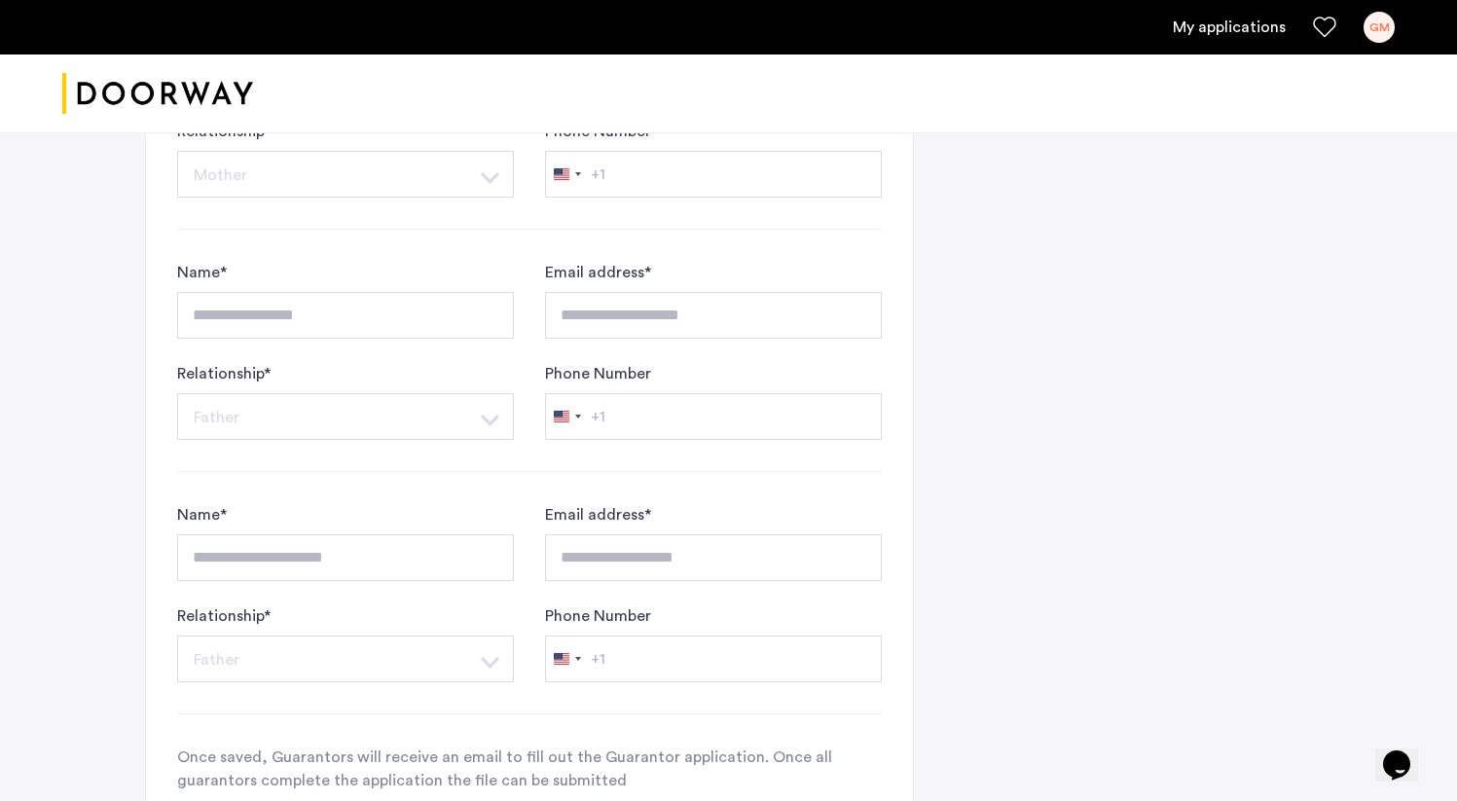
scroll to position [1974, 0]
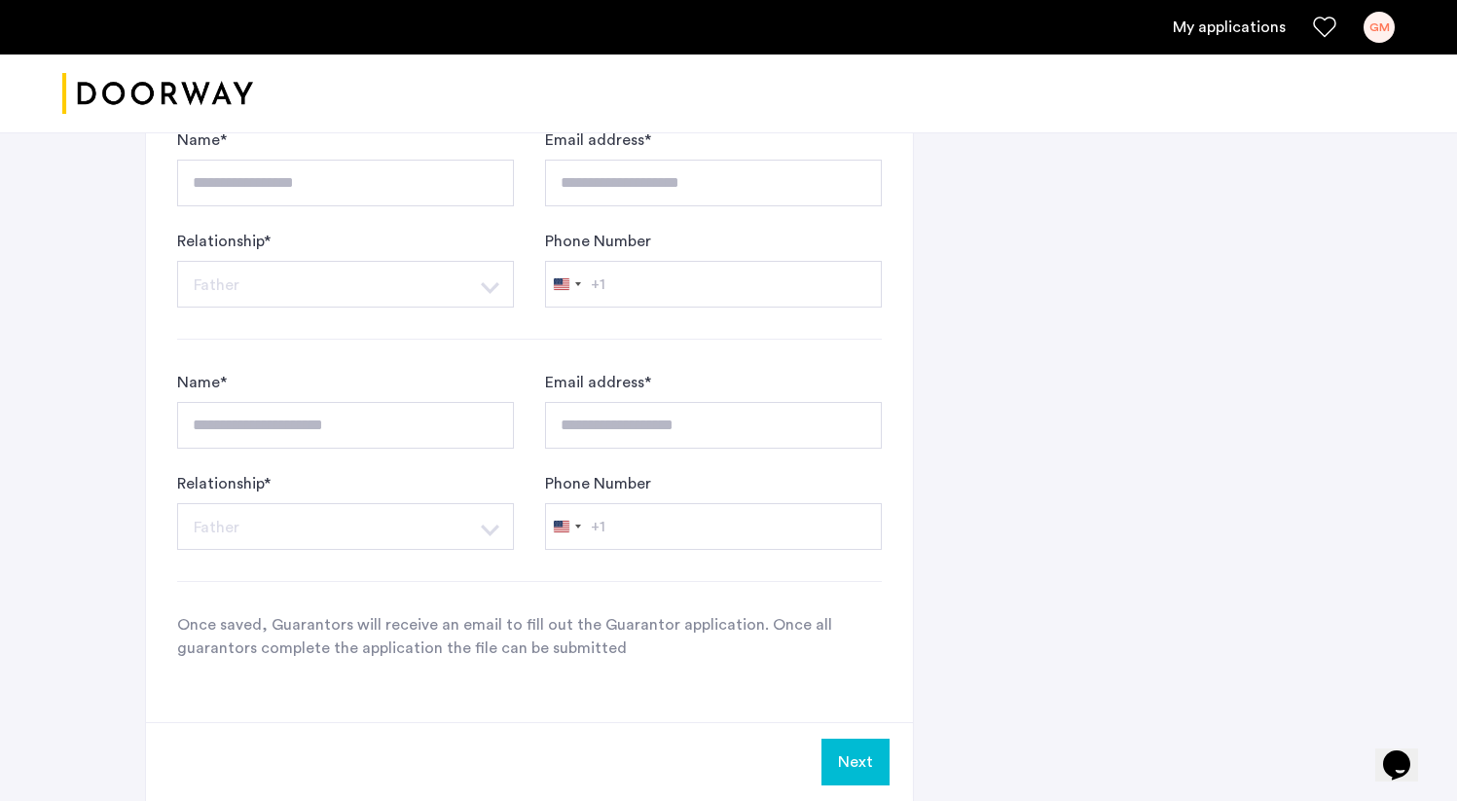
click at [358, 472] on div "Relationship * ****** Father Husband Wife Son Daughter Mother Father Friend Oth…" at bounding box center [345, 511] width 337 height 78
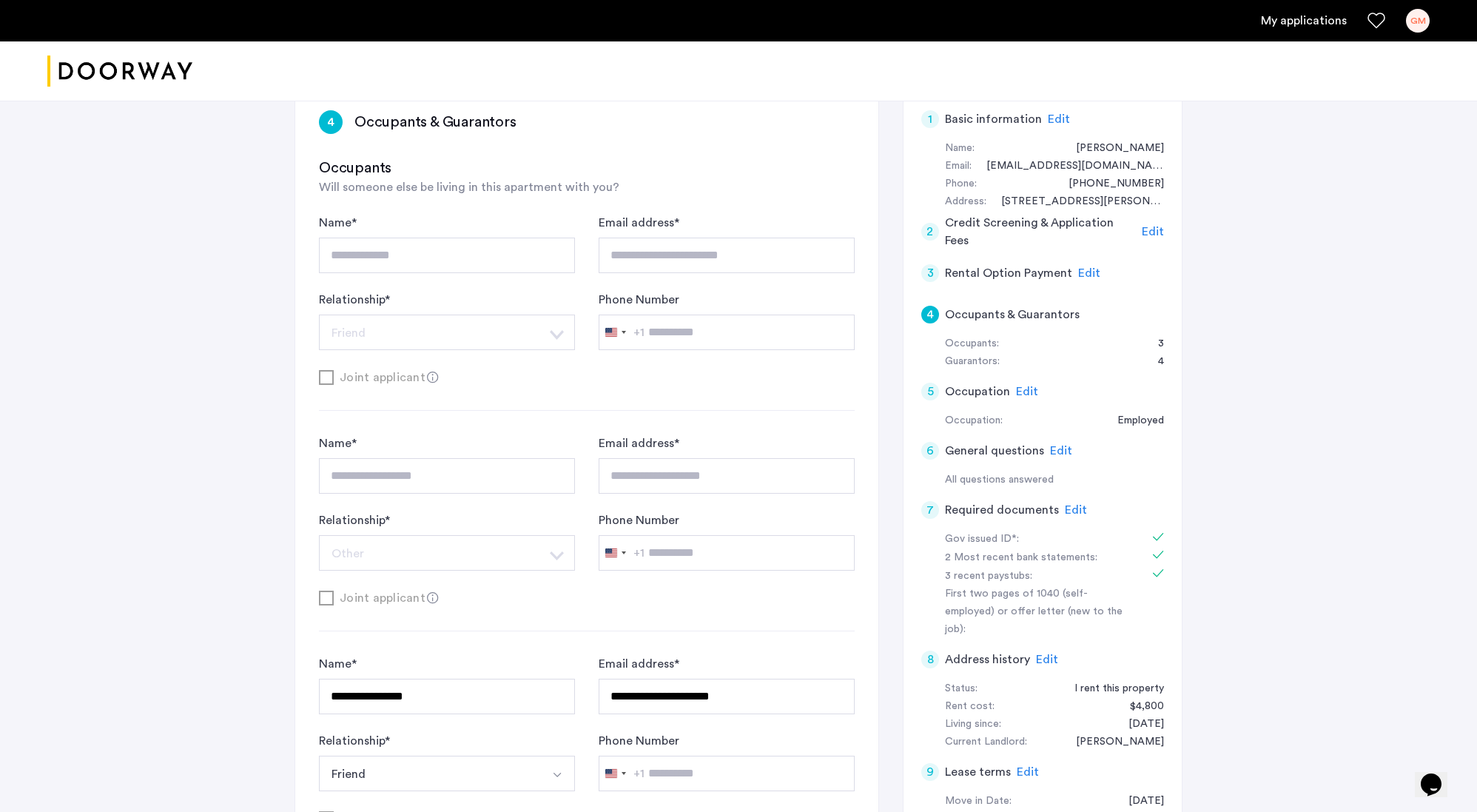
scroll to position [0, 0]
